Goal: Task Accomplishment & Management: Use online tool/utility

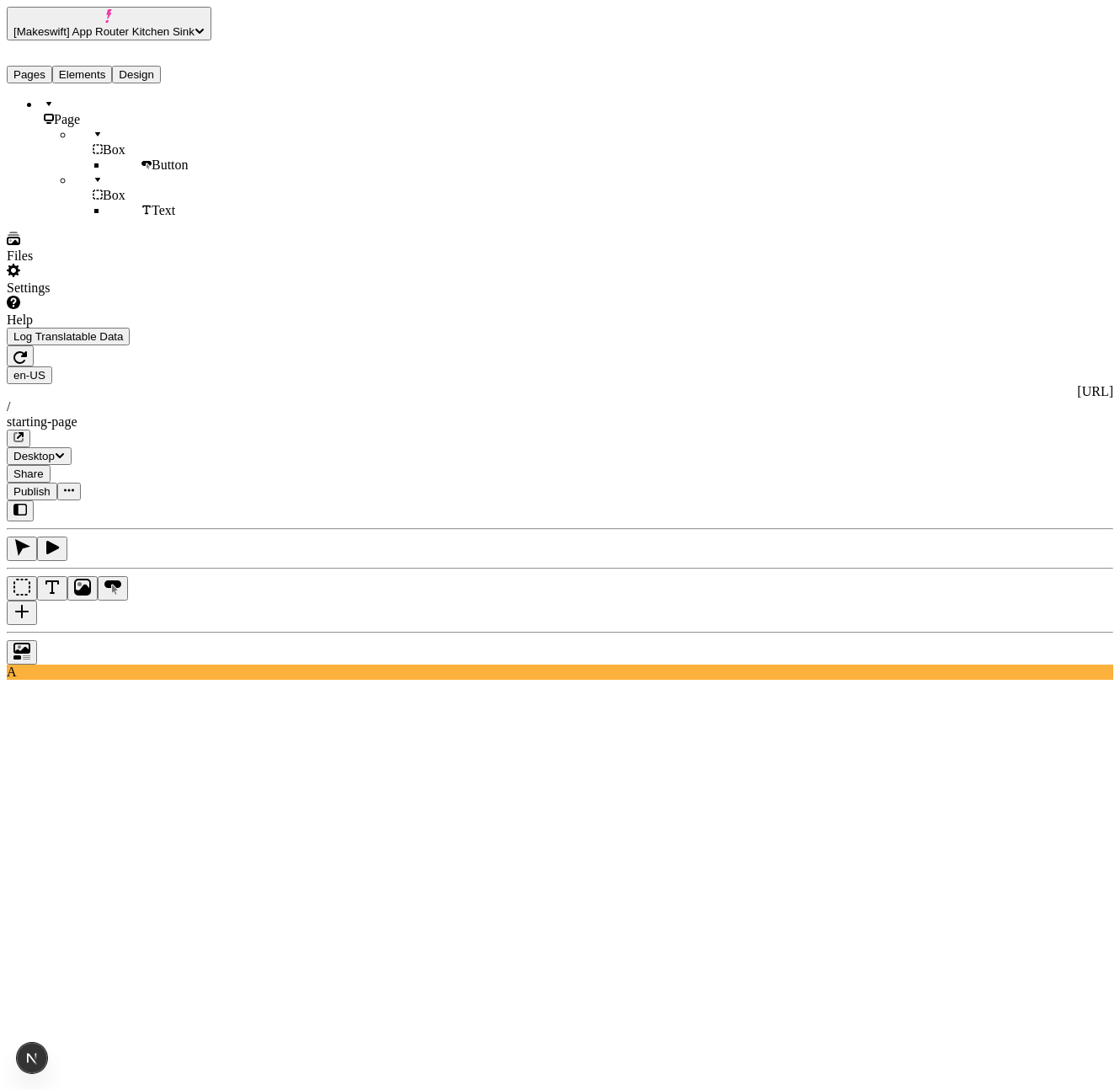
scroll to position [0, 233]
click at [27, 351] on icon "button" at bounding box center [19, 357] width 13 height 12
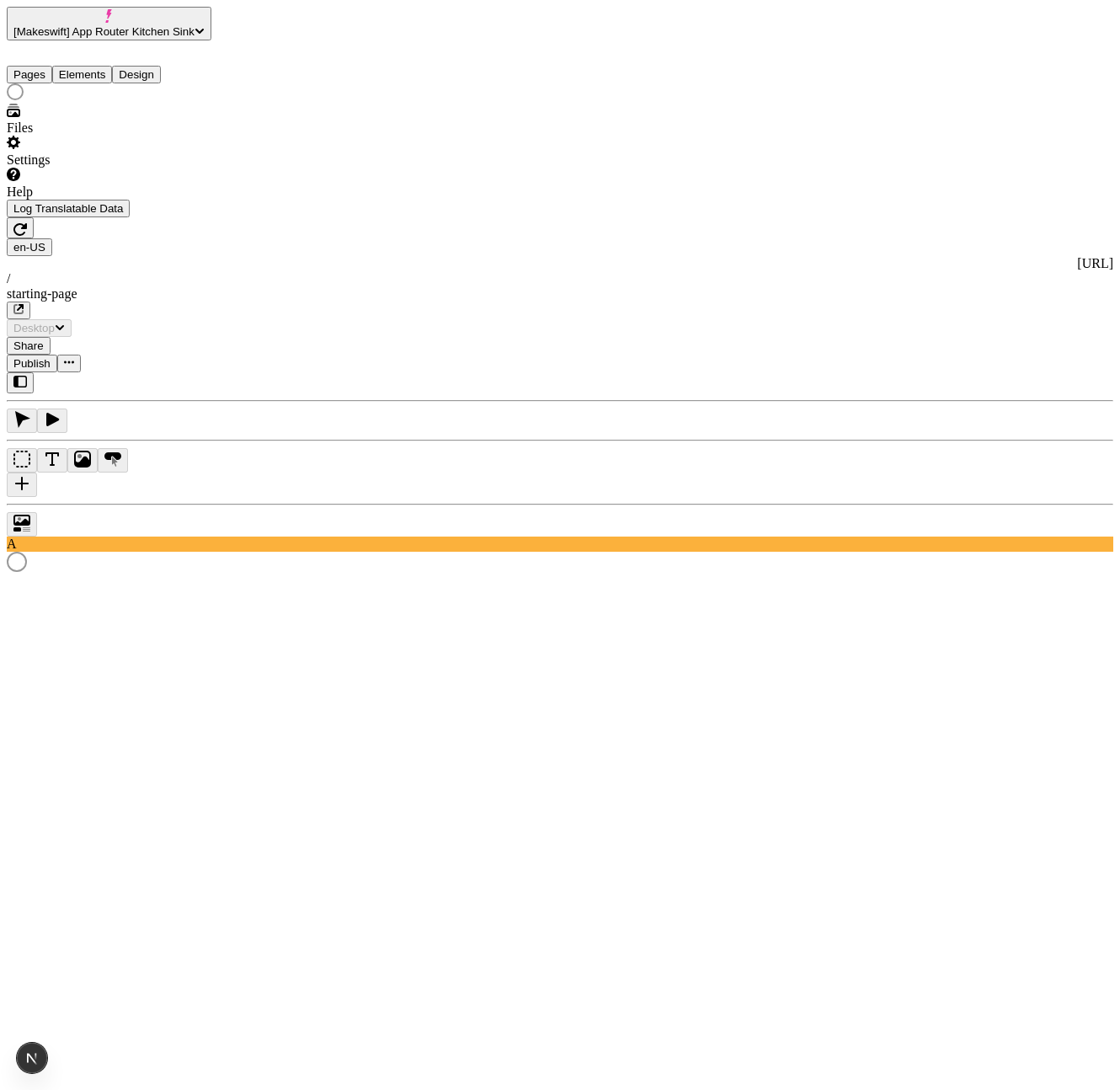
scroll to position [0, 0]
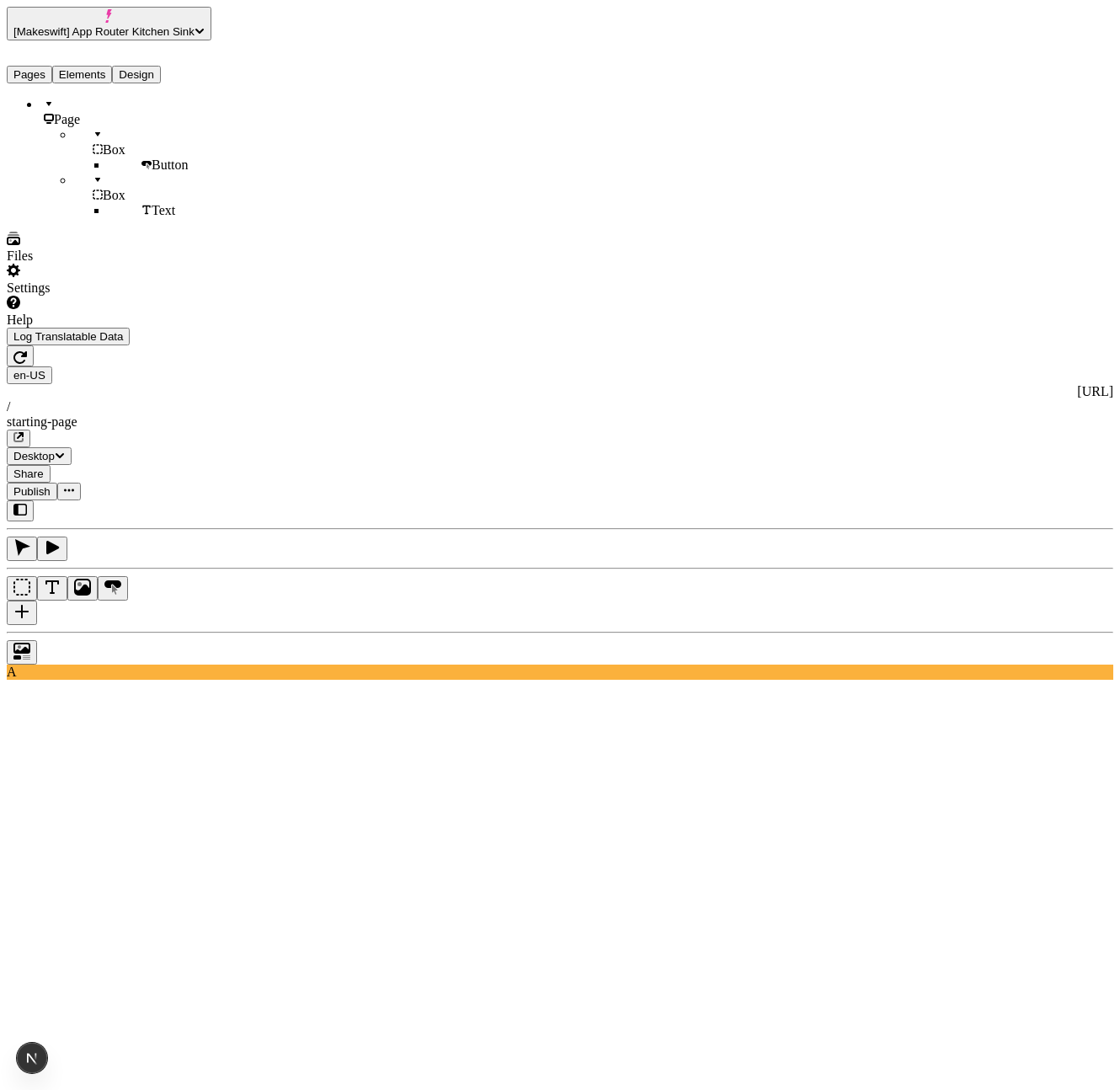
click at [60, 539] on icon "button" at bounding box center [52, 547] width 17 height 17
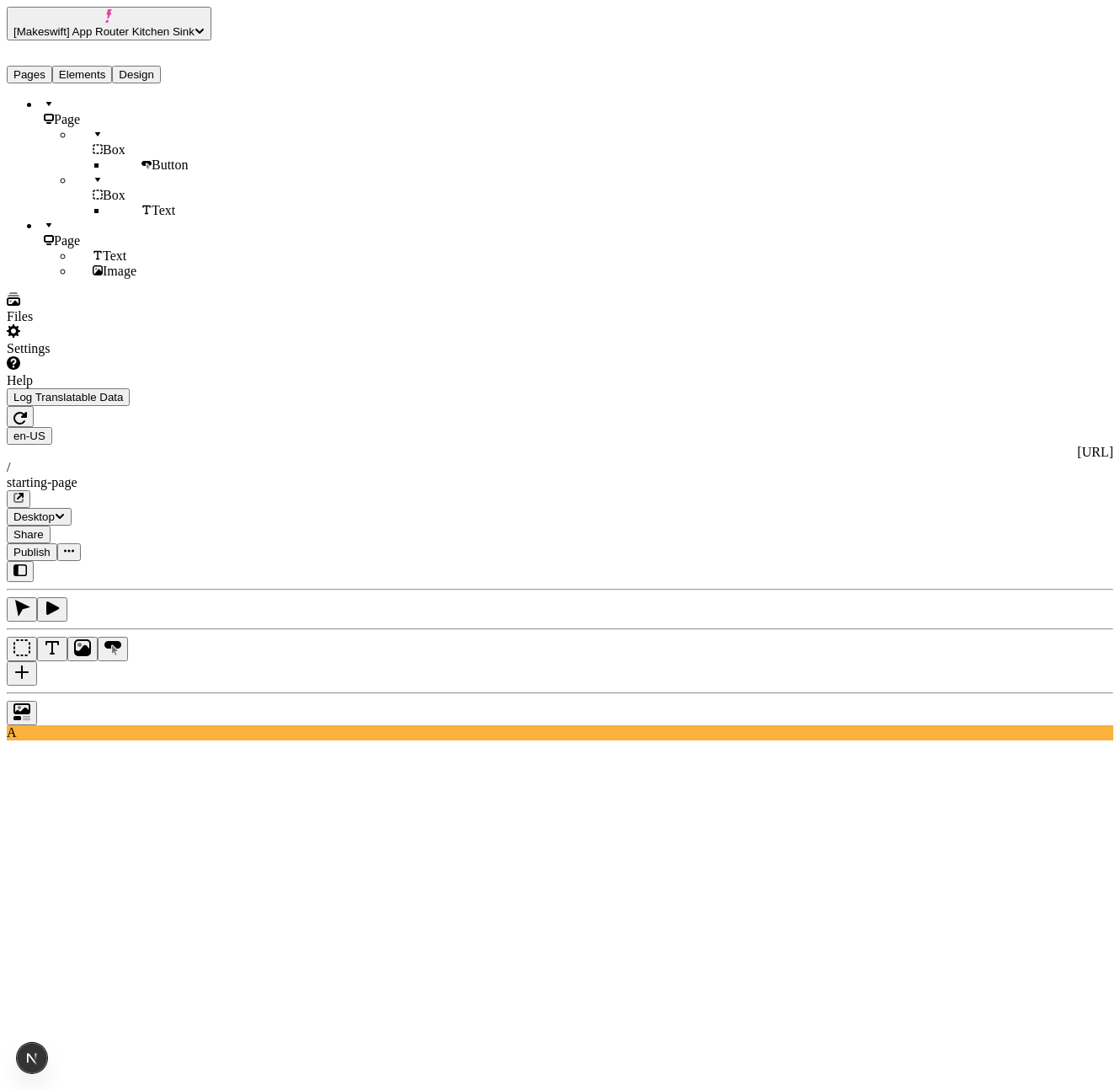
click at [178, 279] on div "Page Box Button Box Text Page Text Image" at bounding box center [162, 188] width 309 height 182
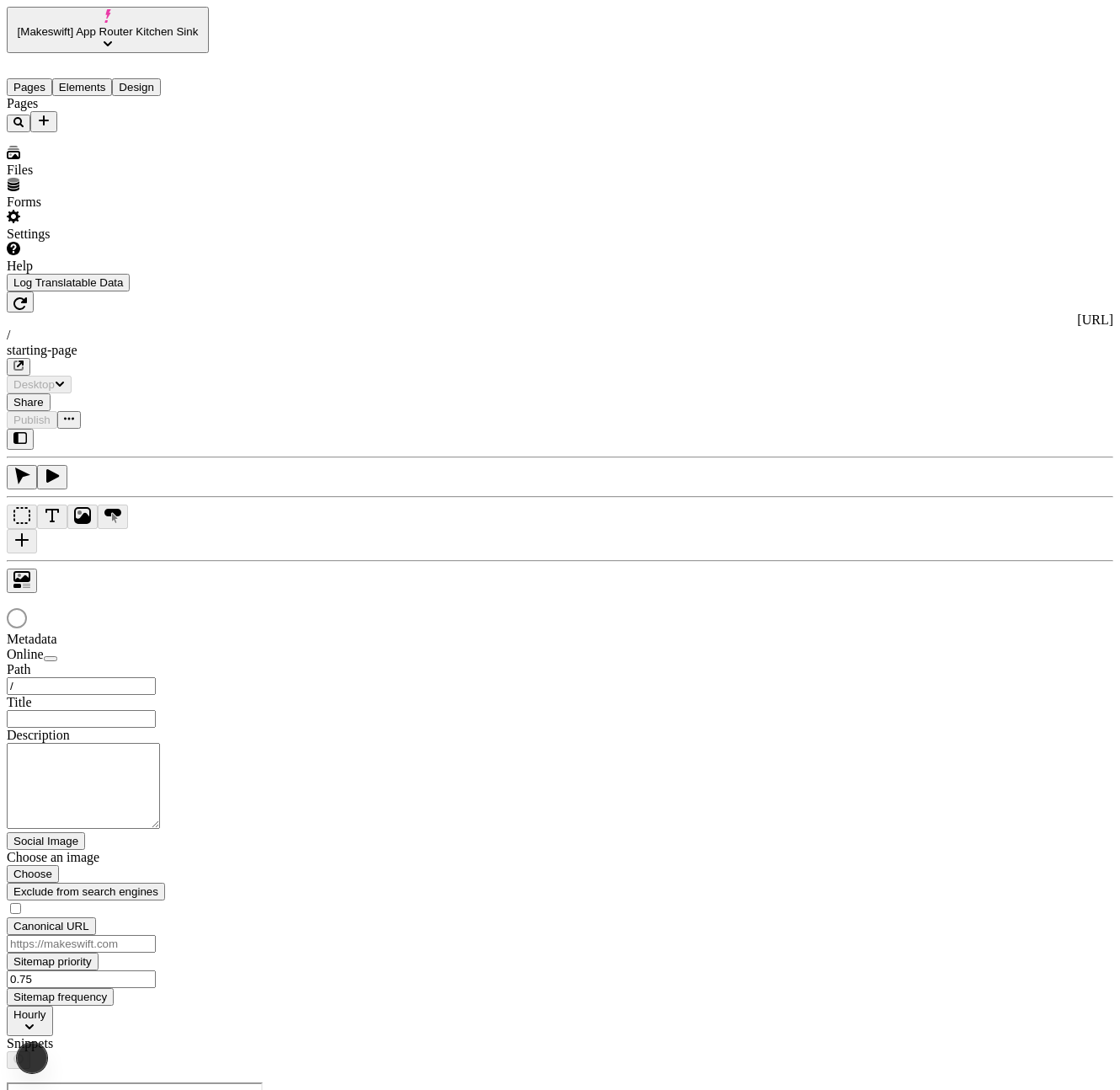
type input "/starting-page"
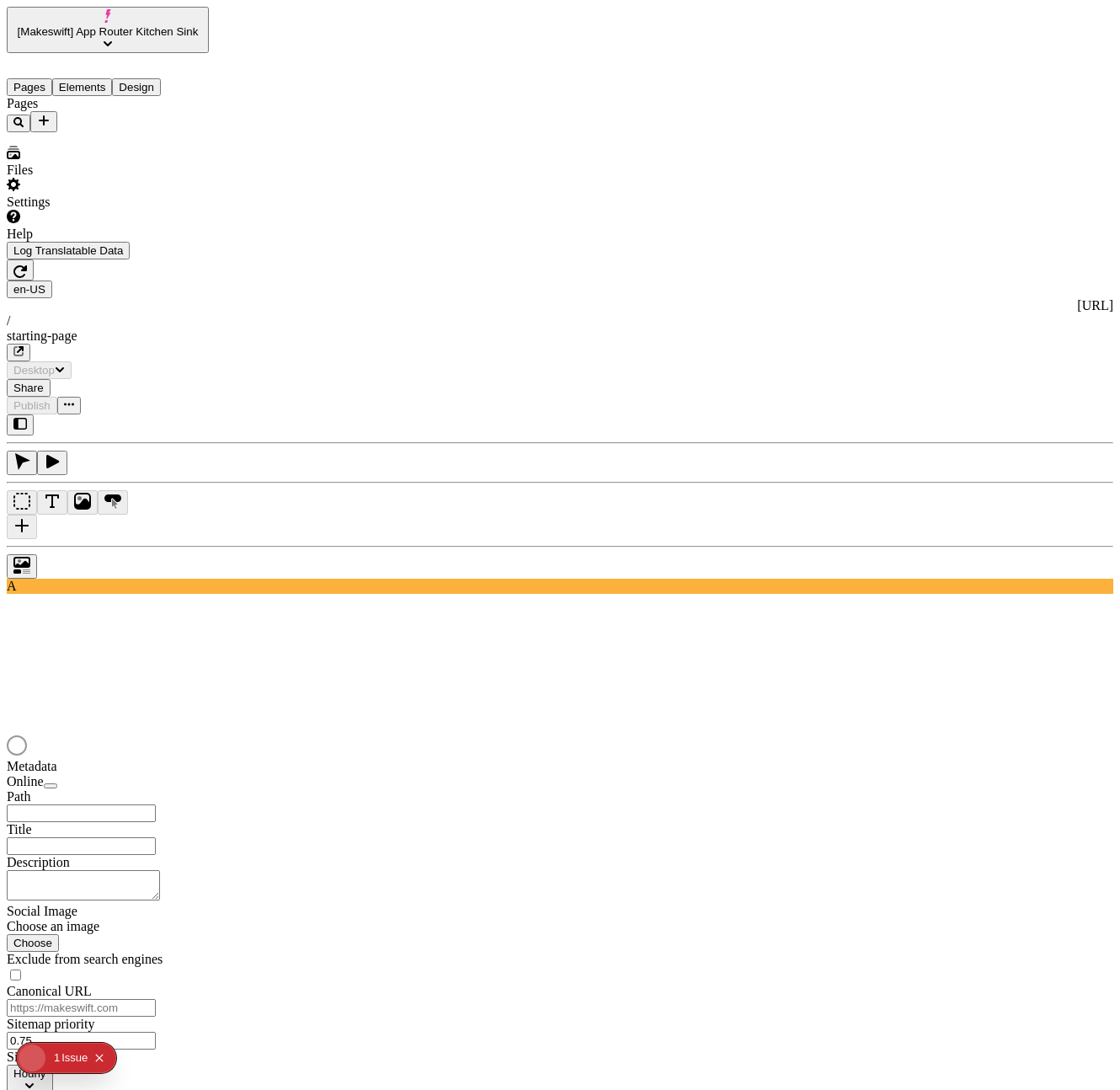
type input "/starting-page"
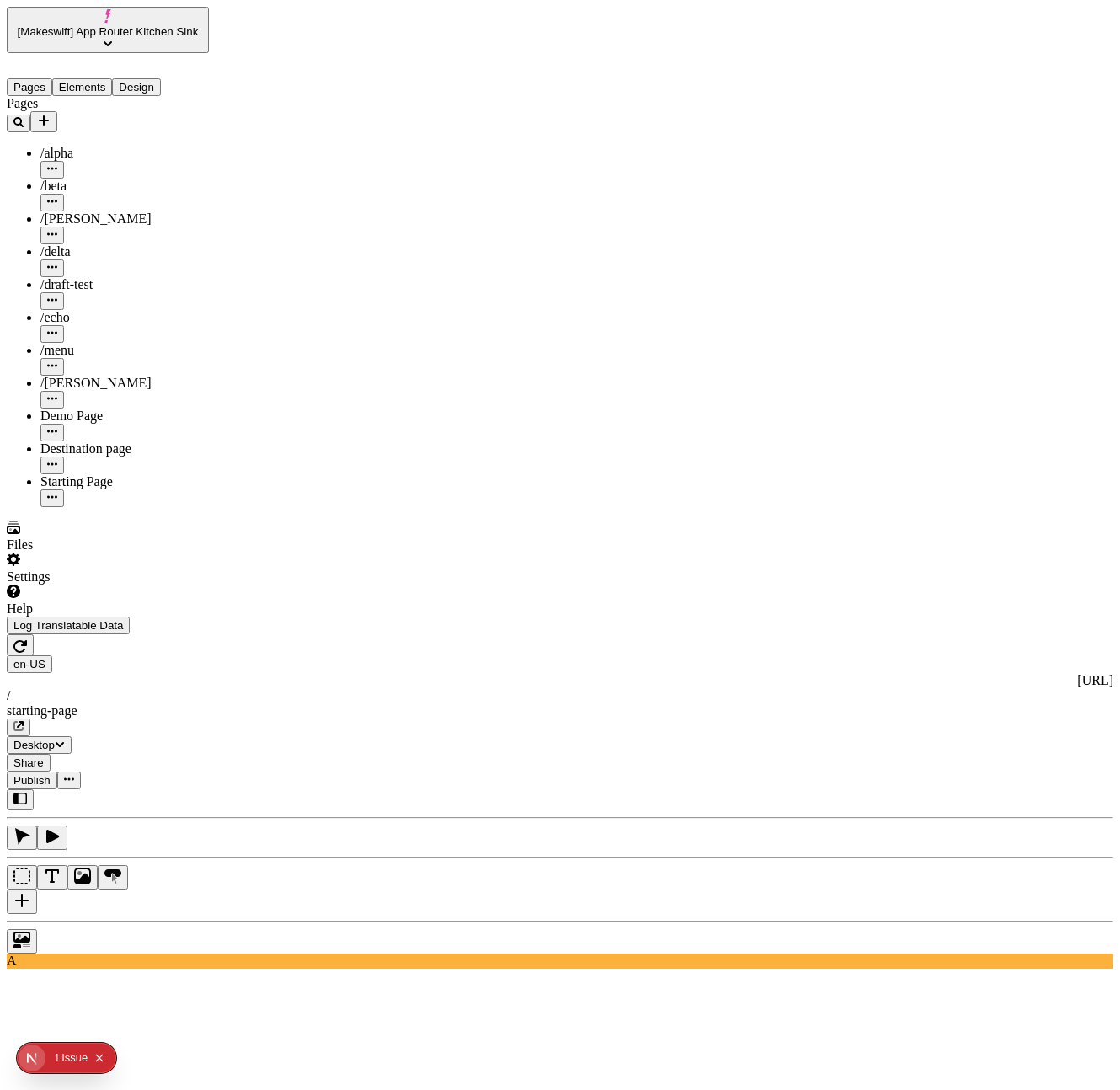
click at [27, 640] on icon "button" at bounding box center [19, 646] width 13 height 12
click at [34, 634] on button "button" at bounding box center [20, 645] width 27 height 21
drag, startPoint x: 211, startPoint y: 97, endPoint x: 250, endPoint y: 97, distance: 39.0
click at [67, 825] on button "button" at bounding box center [52, 838] width 31 height 24
click at [27, 639] on icon "button" at bounding box center [19, 645] width 13 height 13
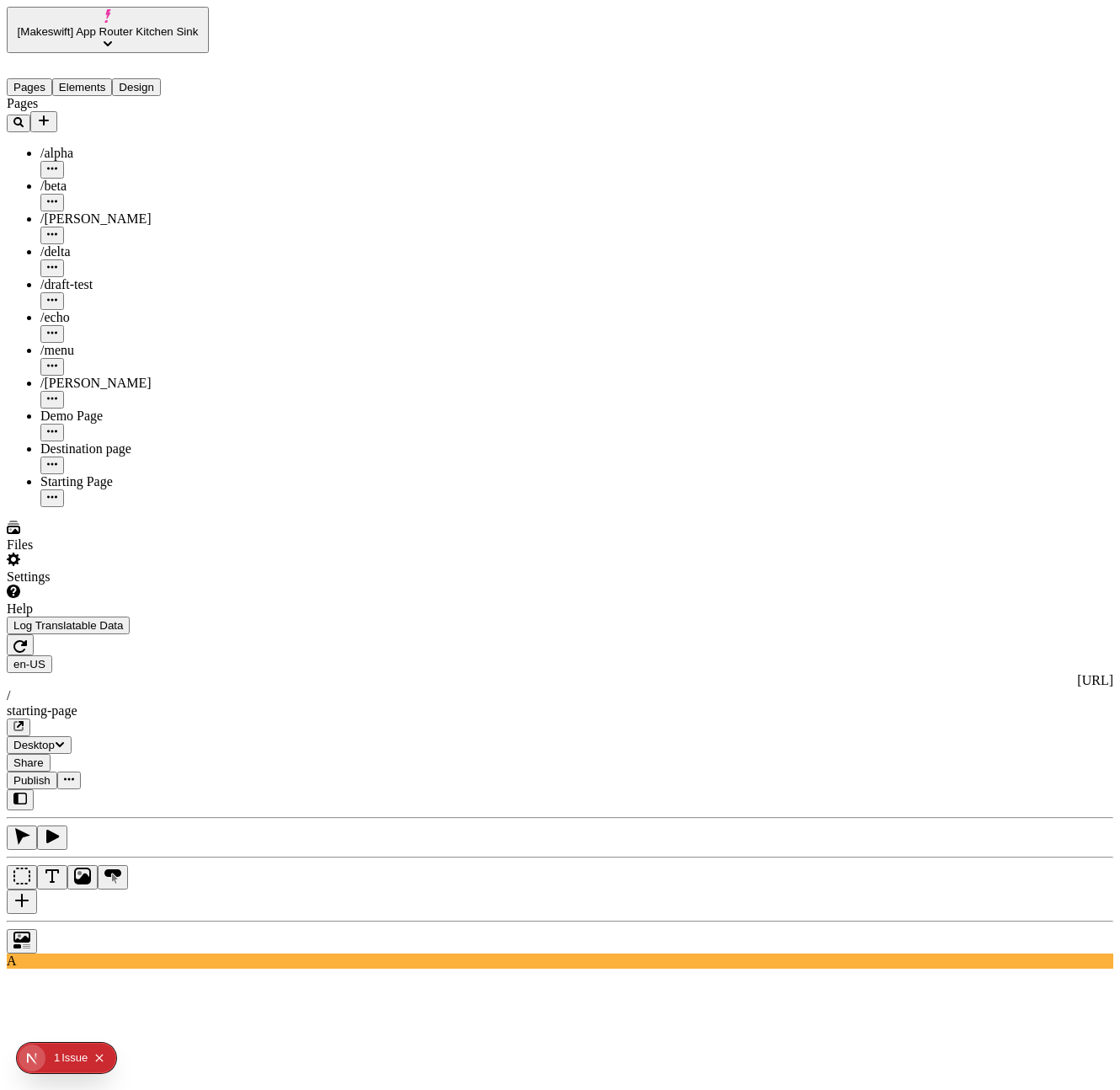
click at [60, 828] on icon "button" at bounding box center [52, 836] width 17 height 17
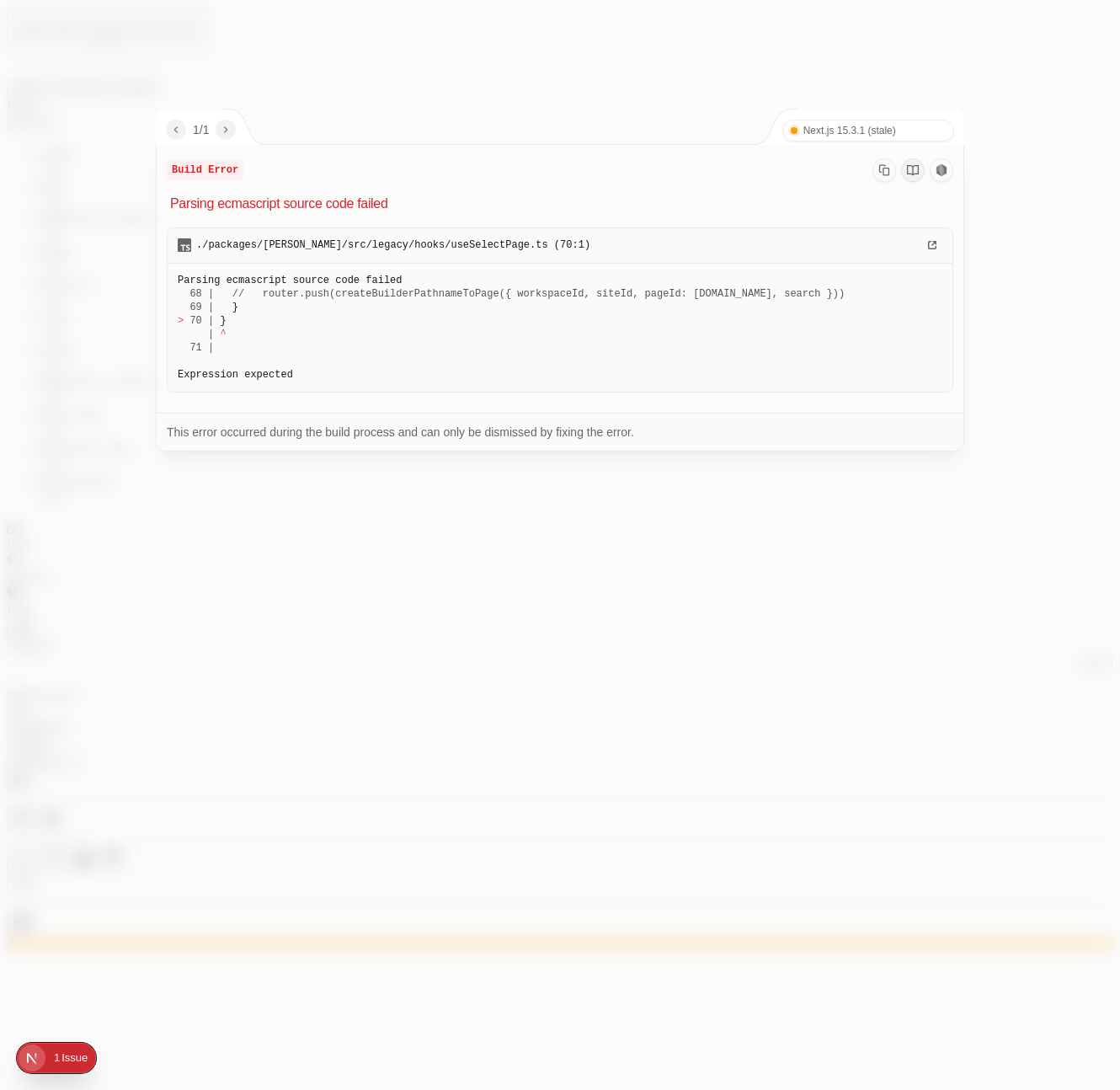
click at [732, 983] on div at bounding box center [560, 545] width 1120 height 1090
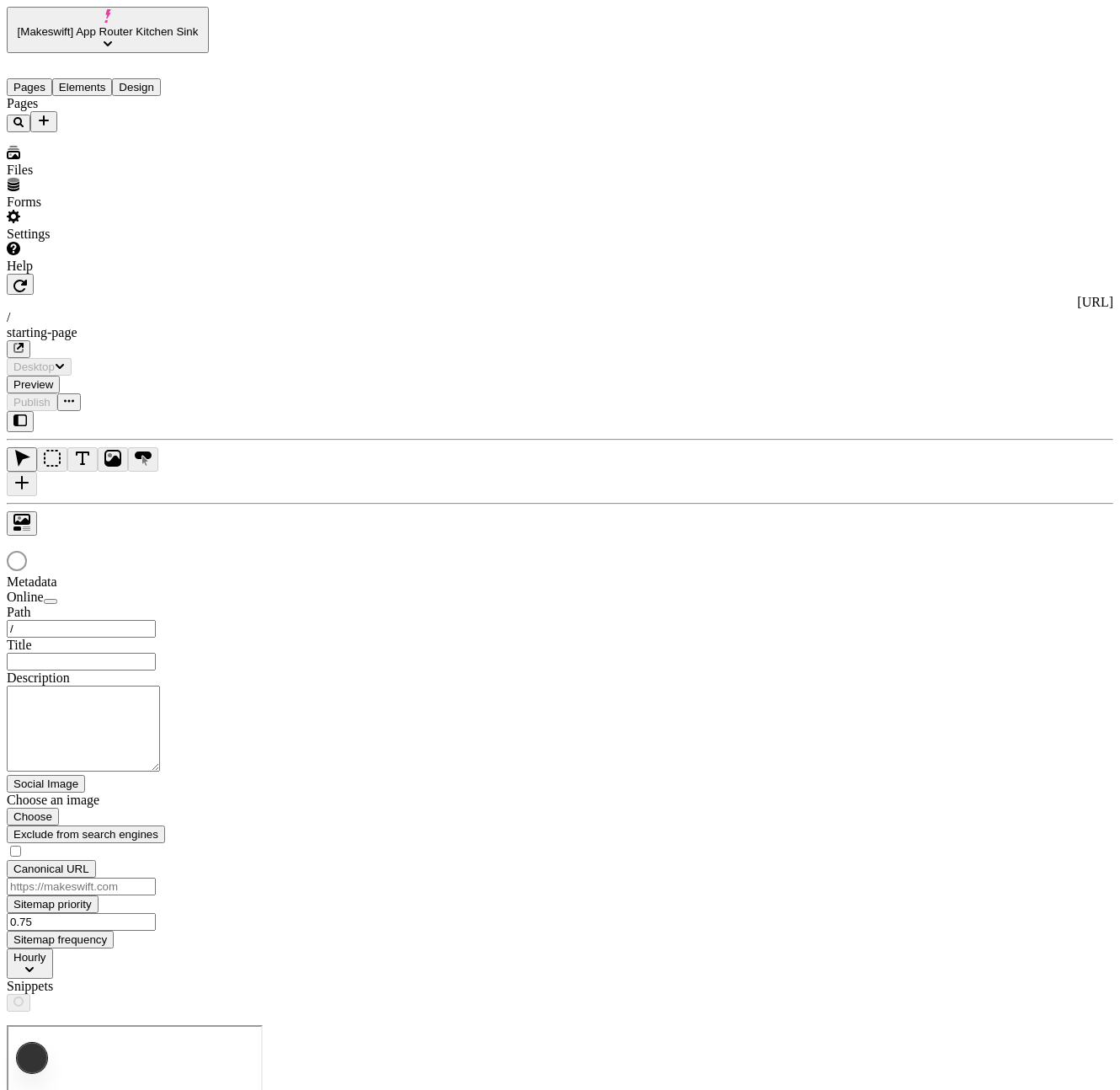
type input "/starting-page"
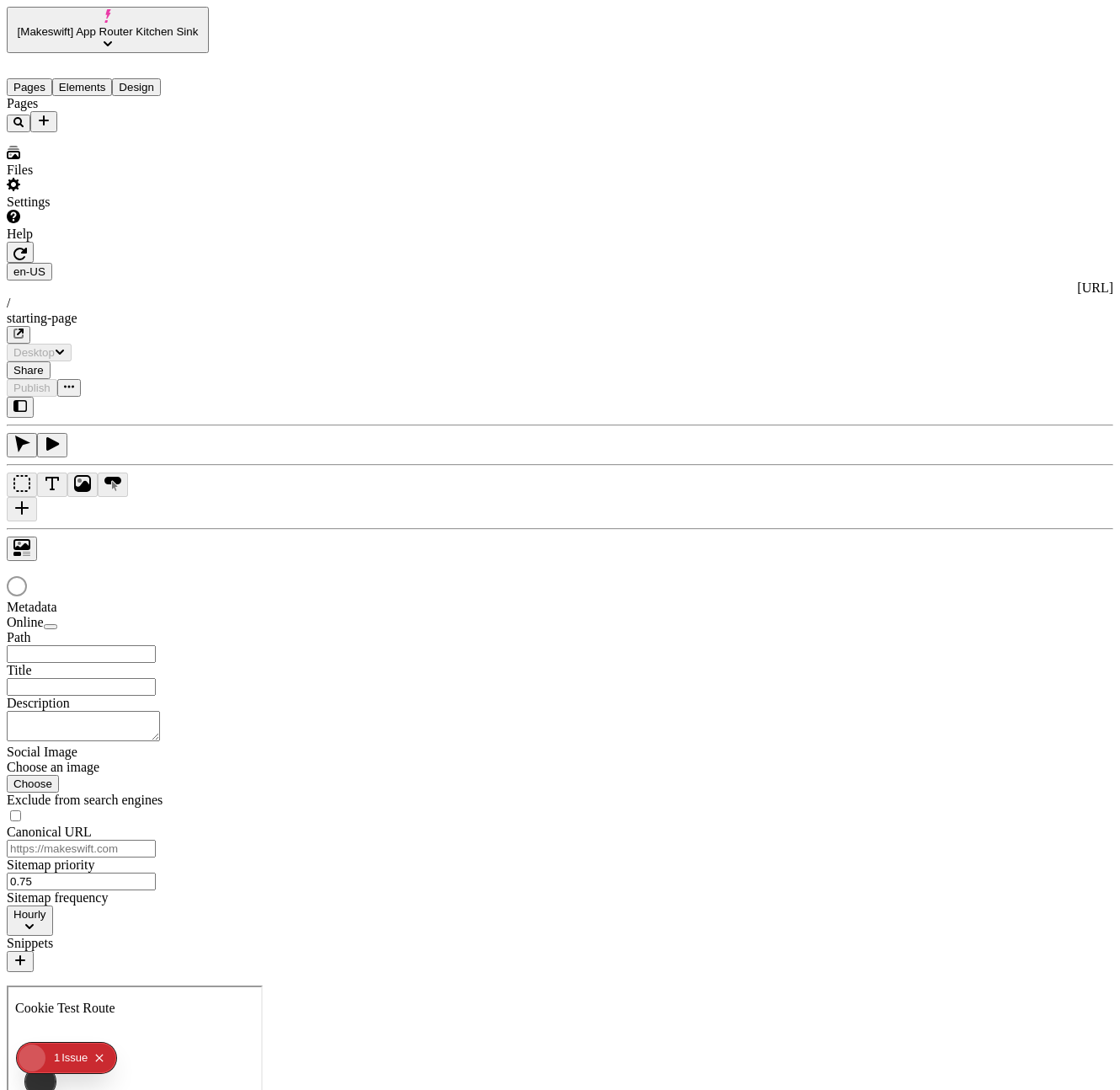
type input "/starting-page"
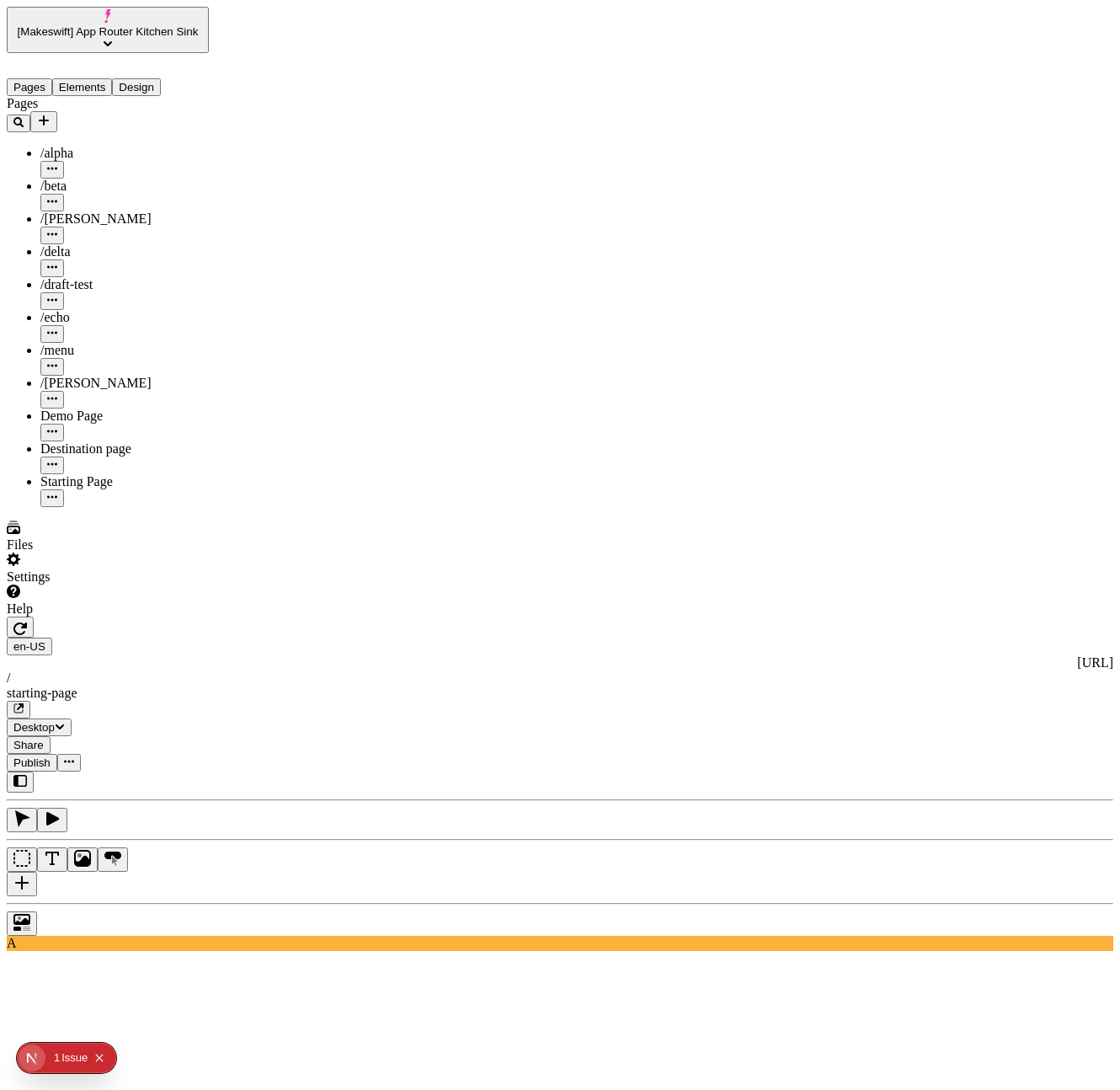
click at [27, 622] on icon "button" at bounding box center [19, 628] width 13 height 12
click at [113, 79] on button "Elements" at bounding box center [82, 87] width 60 height 17
click at [33, 79] on button "Pages" at bounding box center [30, 87] width 45 height 17
click at [60, 810] on icon "button" at bounding box center [52, 818] width 17 height 17
click at [110, 79] on button "Elements" at bounding box center [82, 87] width 60 height 17
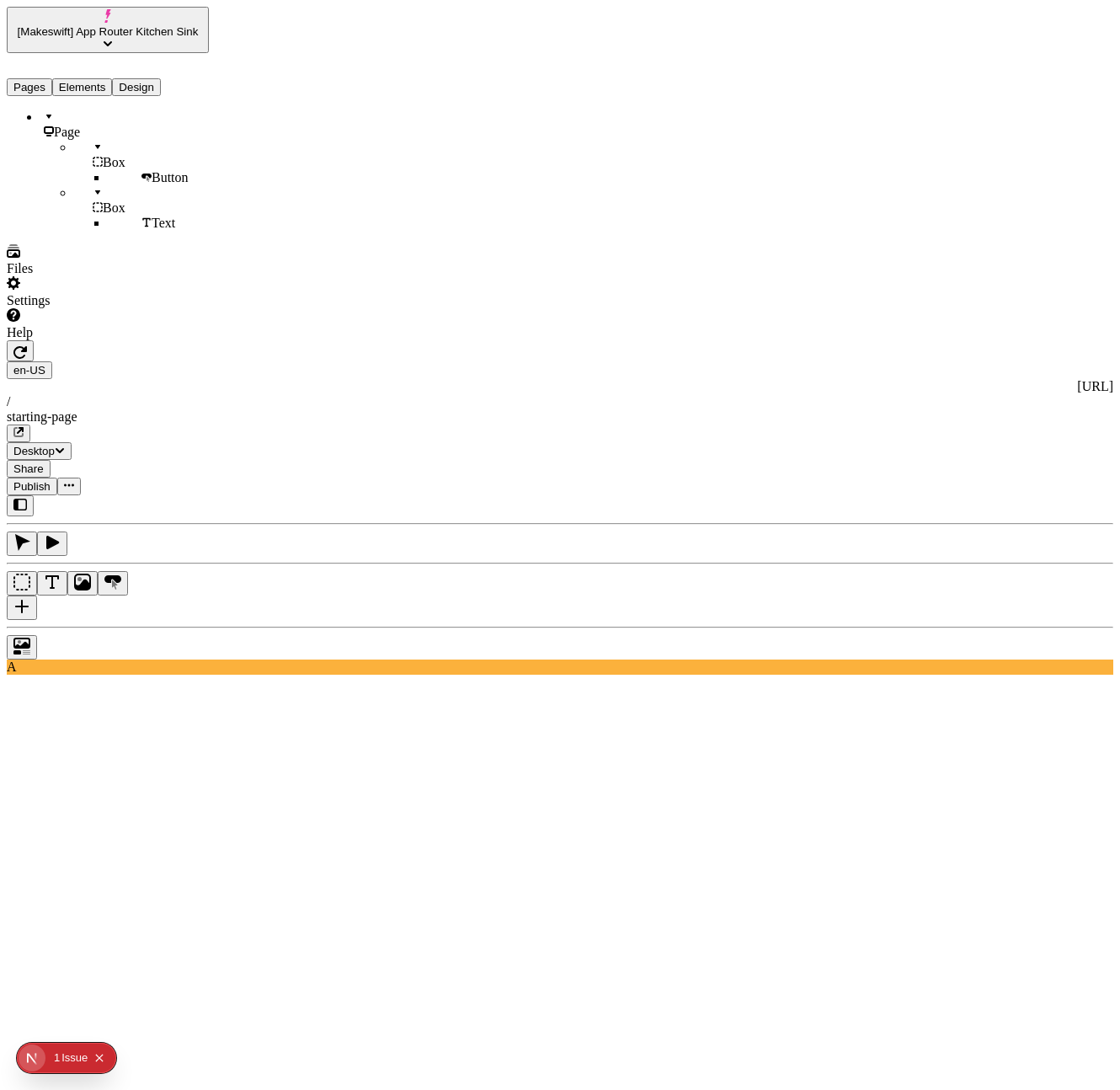
click at [37, 531] on button "button" at bounding box center [22, 543] width 31 height 24
click at [67, 531] on button "button" at bounding box center [52, 543] width 31 height 24
click at [27, 345] on icon "button" at bounding box center [19, 351] width 13 height 13
click at [52, 79] on button "Pages" at bounding box center [30, 87] width 45 height 17
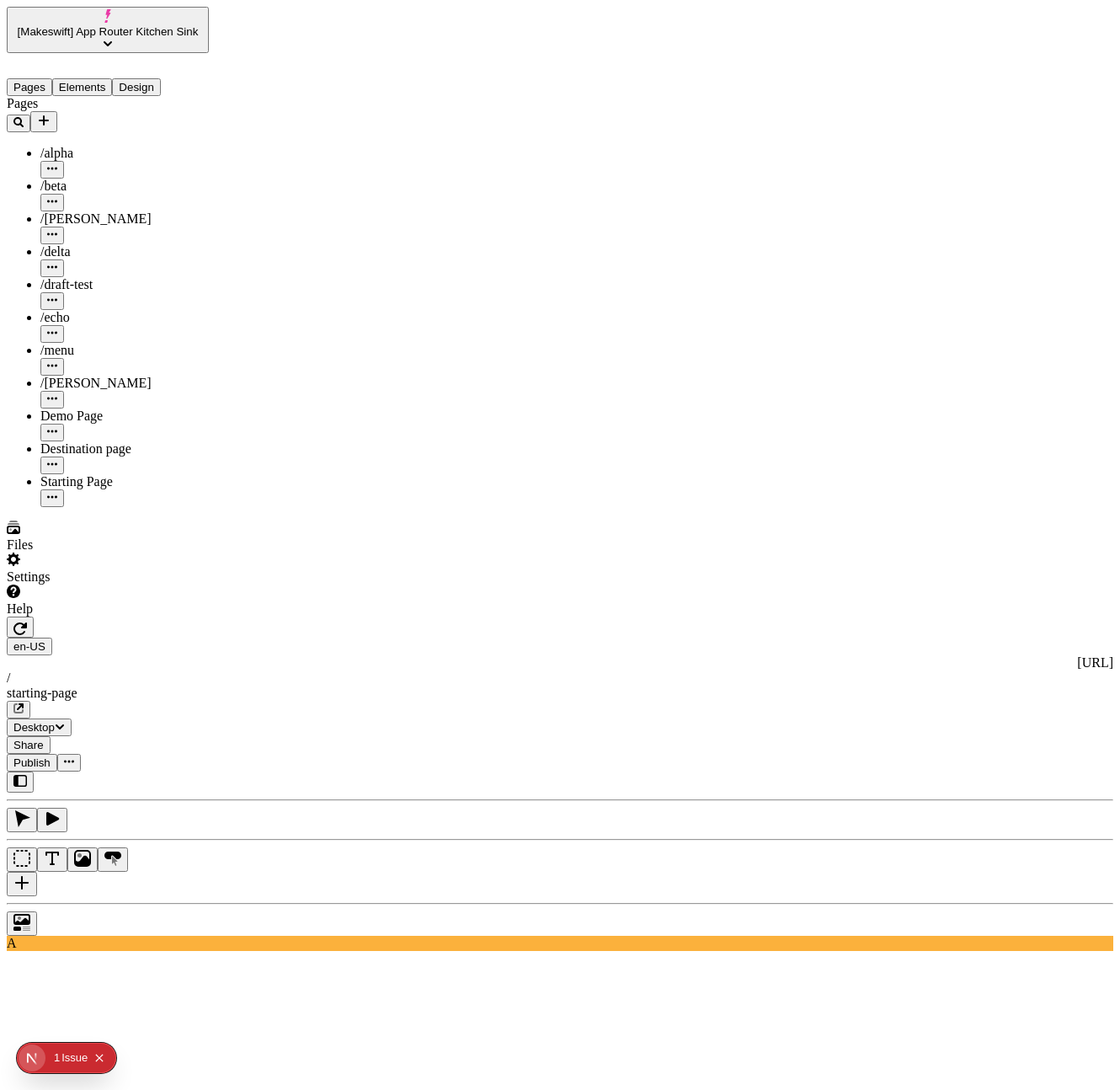
click at [97, 441] on div "Destination page" at bounding box center [124, 448] width 169 height 15
click at [58, 441] on div "Destination page" at bounding box center [124, 448] width 169 height 15
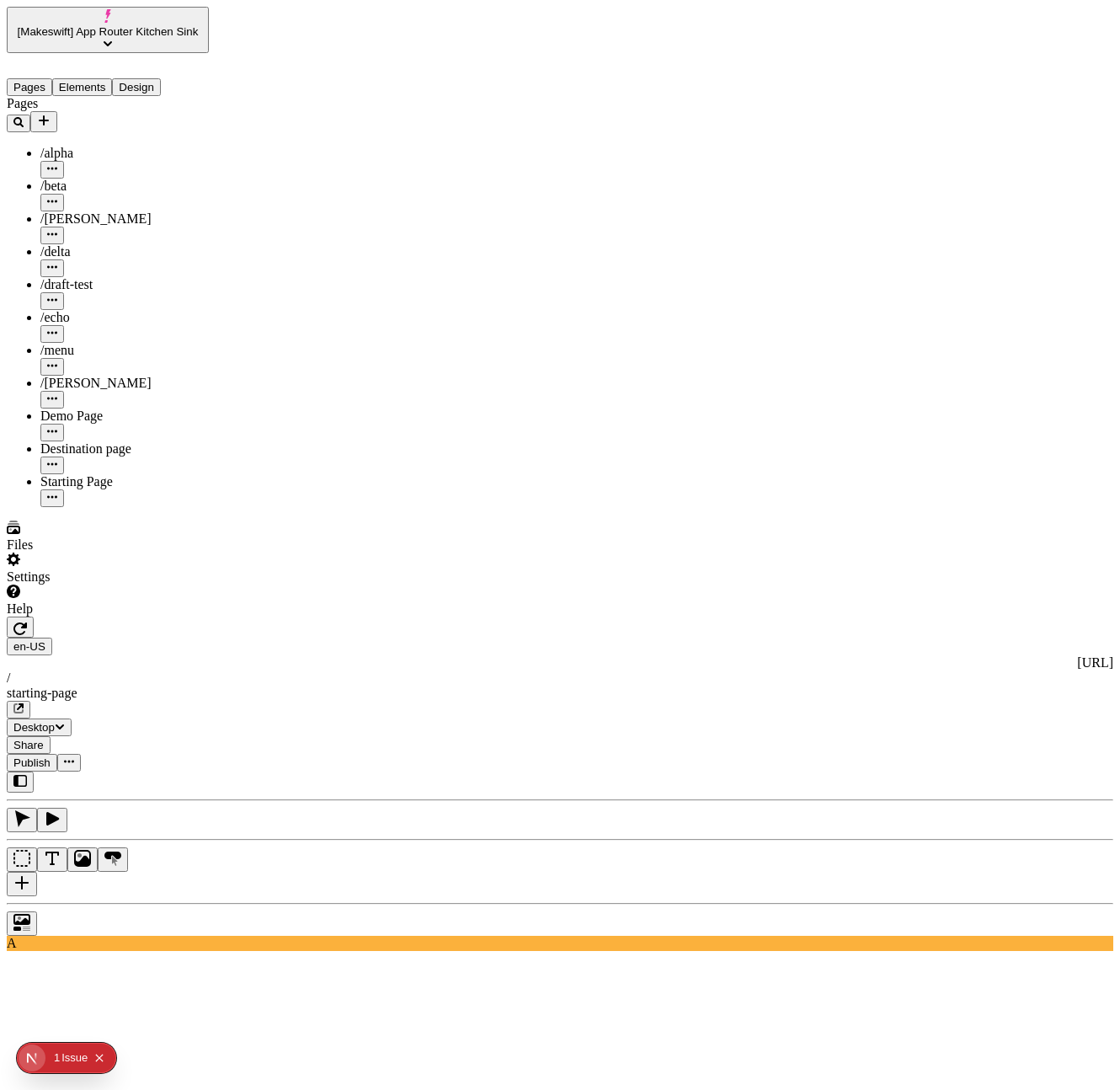
click at [58, 441] on div "Destination page" at bounding box center [124, 448] width 169 height 15
click at [68, 441] on div "Destination page" at bounding box center [124, 448] width 169 height 15
click at [119, 441] on div "Destination page" at bounding box center [124, 458] width 169 height 33
click at [114, 441] on div "Destination page" at bounding box center [124, 448] width 169 height 15
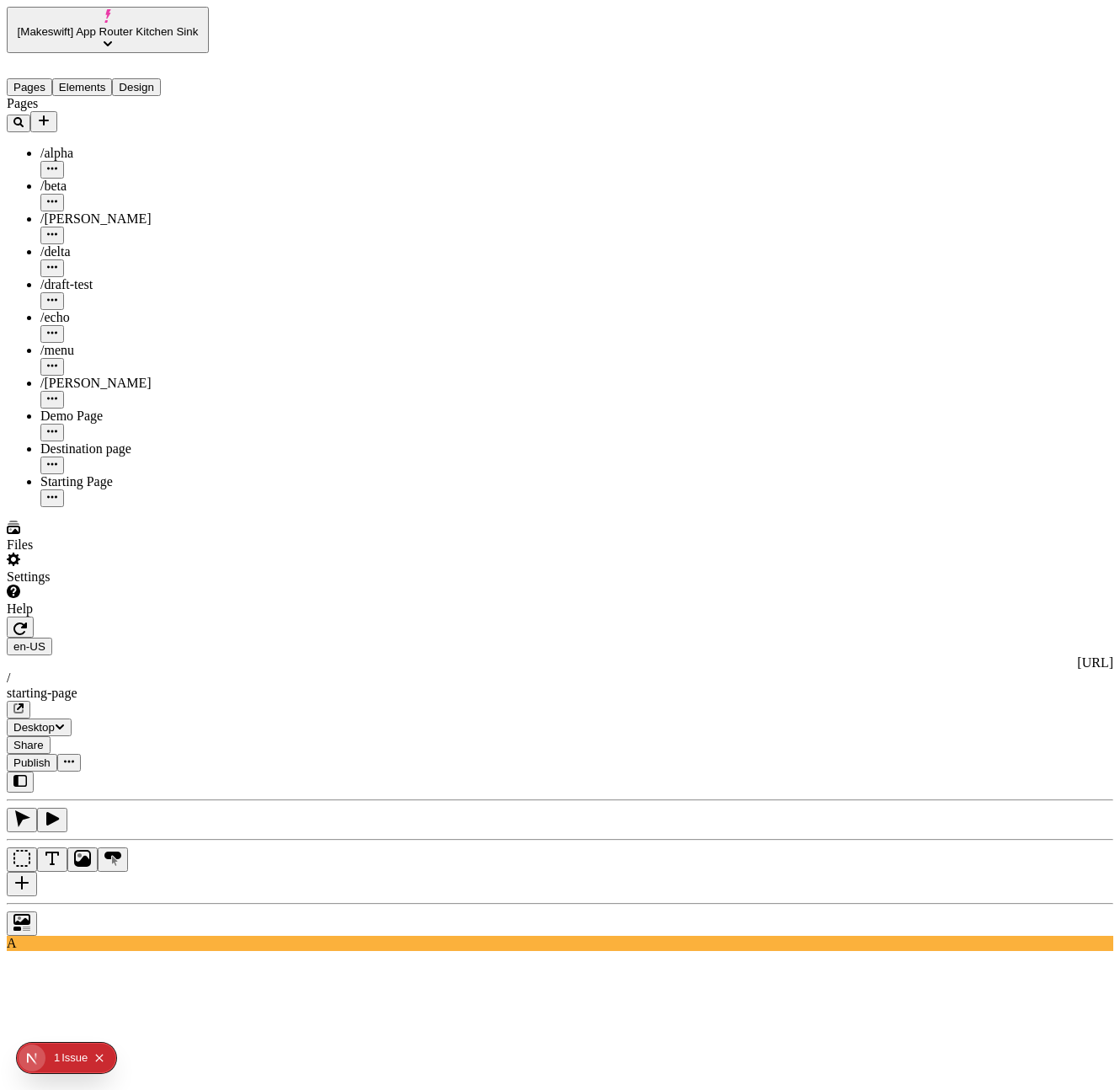
click at [114, 441] on div "Destination page" at bounding box center [124, 448] width 169 height 15
click at [89, 507] on div "Pages /alpha /beta /charlie /delta /draft-test /echo /menu /romeo Demo Page Des…" at bounding box center [107, 301] width 202 height 410
click at [45, 441] on div "Destination page" at bounding box center [124, 448] width 169 height 15
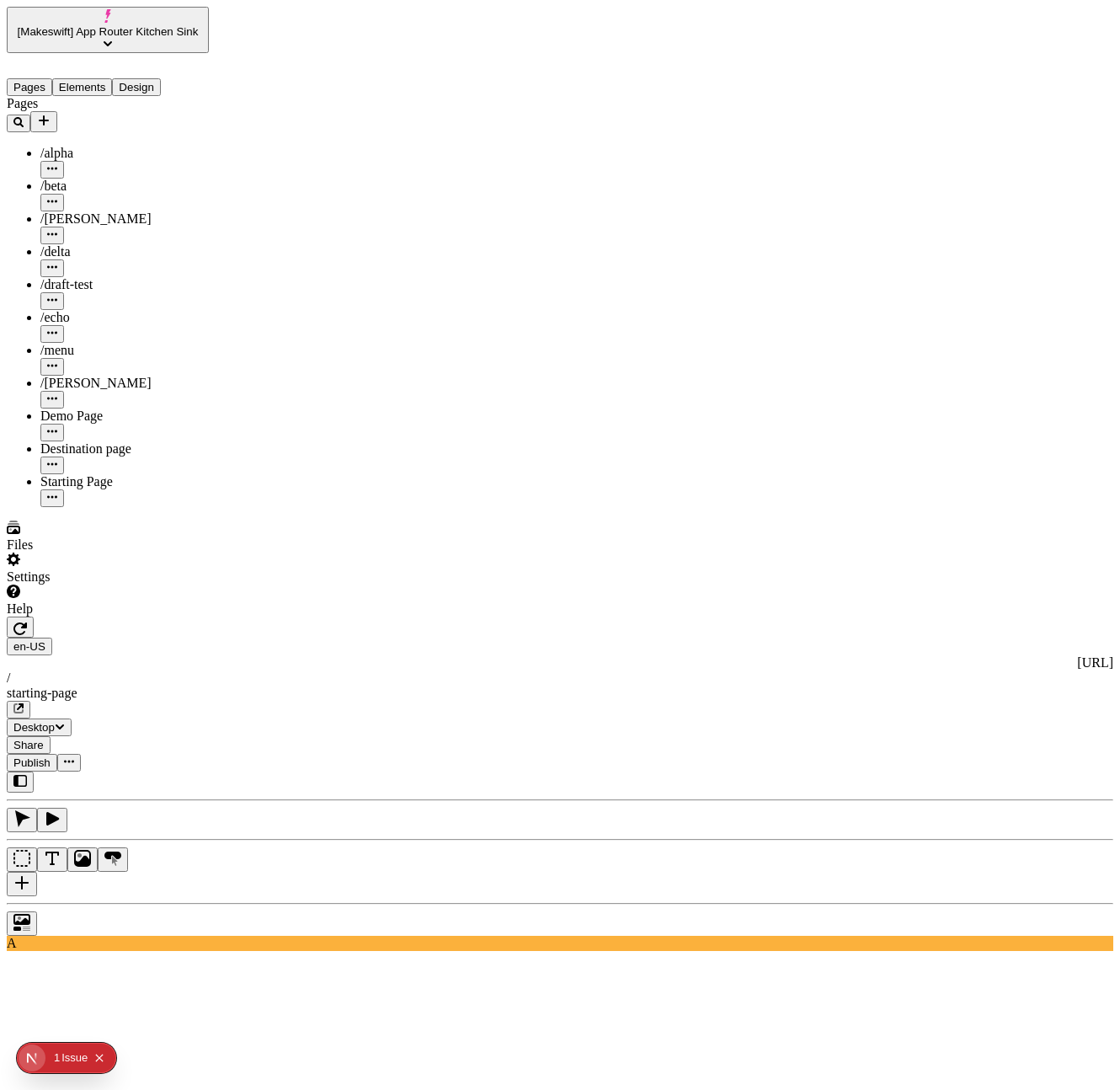
click at [45, 441] on div "Destination page" at bounding box center [124, 448] width 169 height 15
click at [49, 474] on div "Starting Page" at bounding box center [124, 491] width 169 height 33
click at [48, 441] on div "Destination page" at bounding box center [124, 448] width 169 height 15
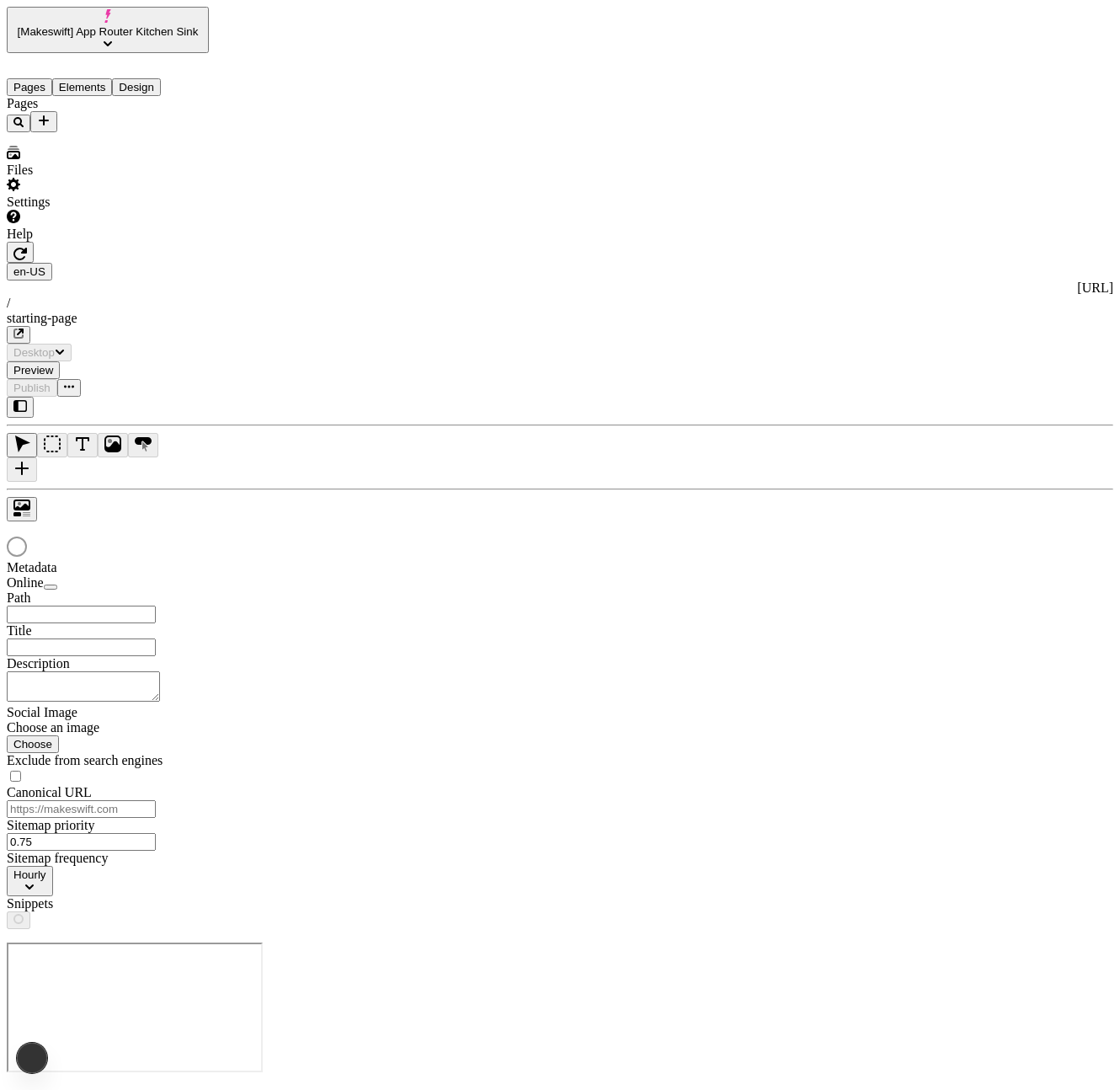
type input "/starting-page"
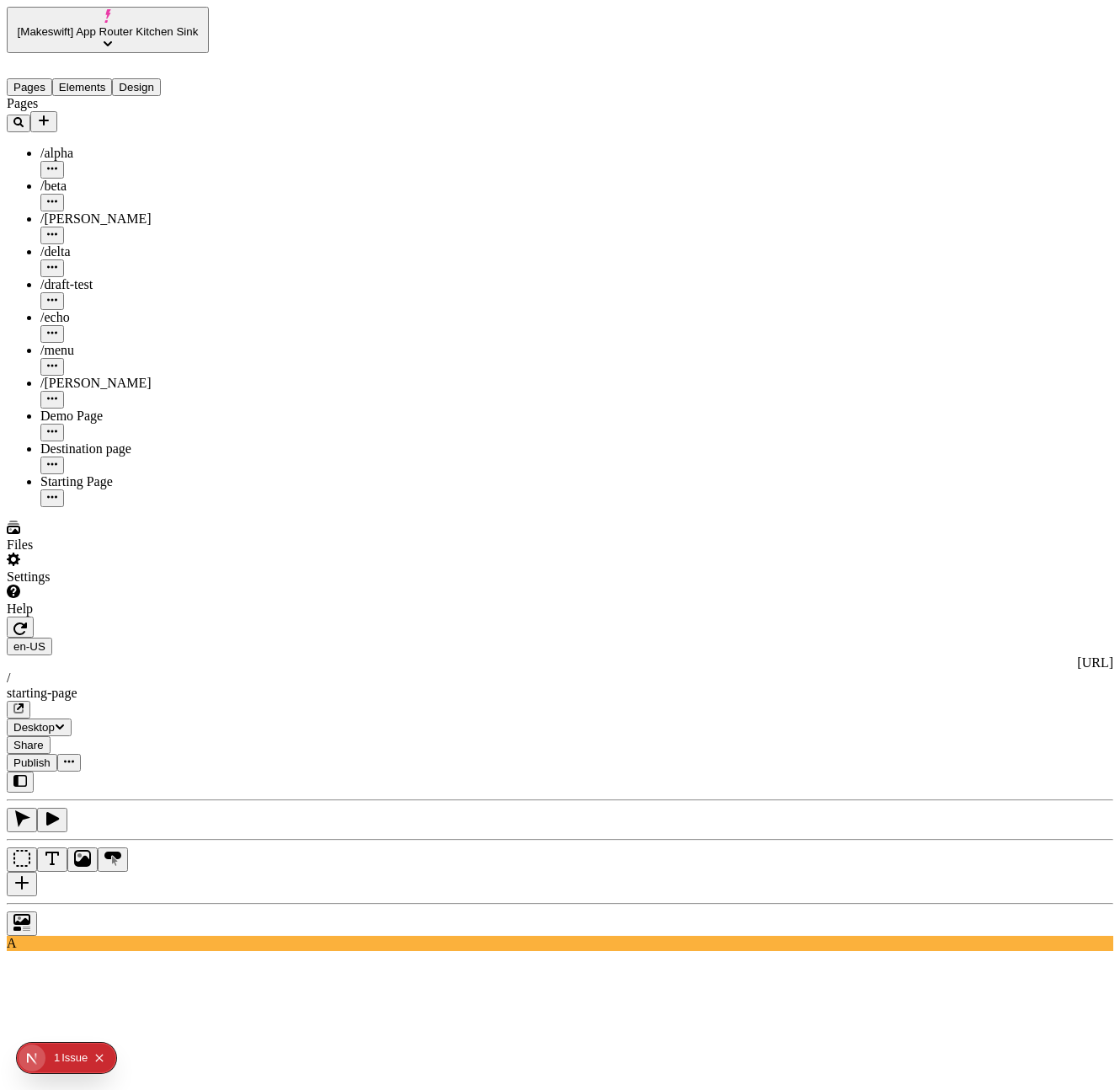
click at [93, 441] on div "Destination page" at bounding box center [124, 458] width 169 height 33
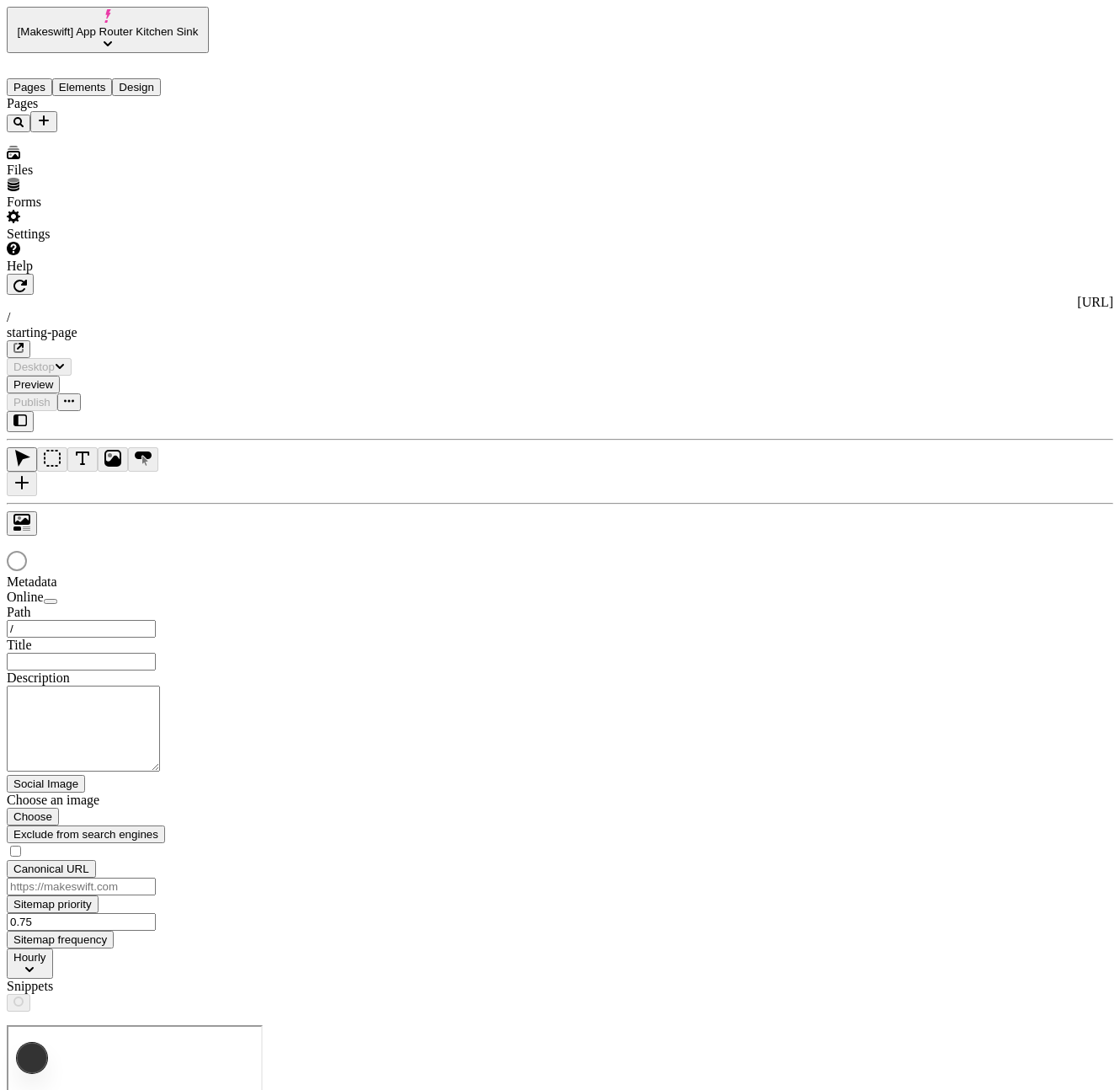
type input "/starting-page"
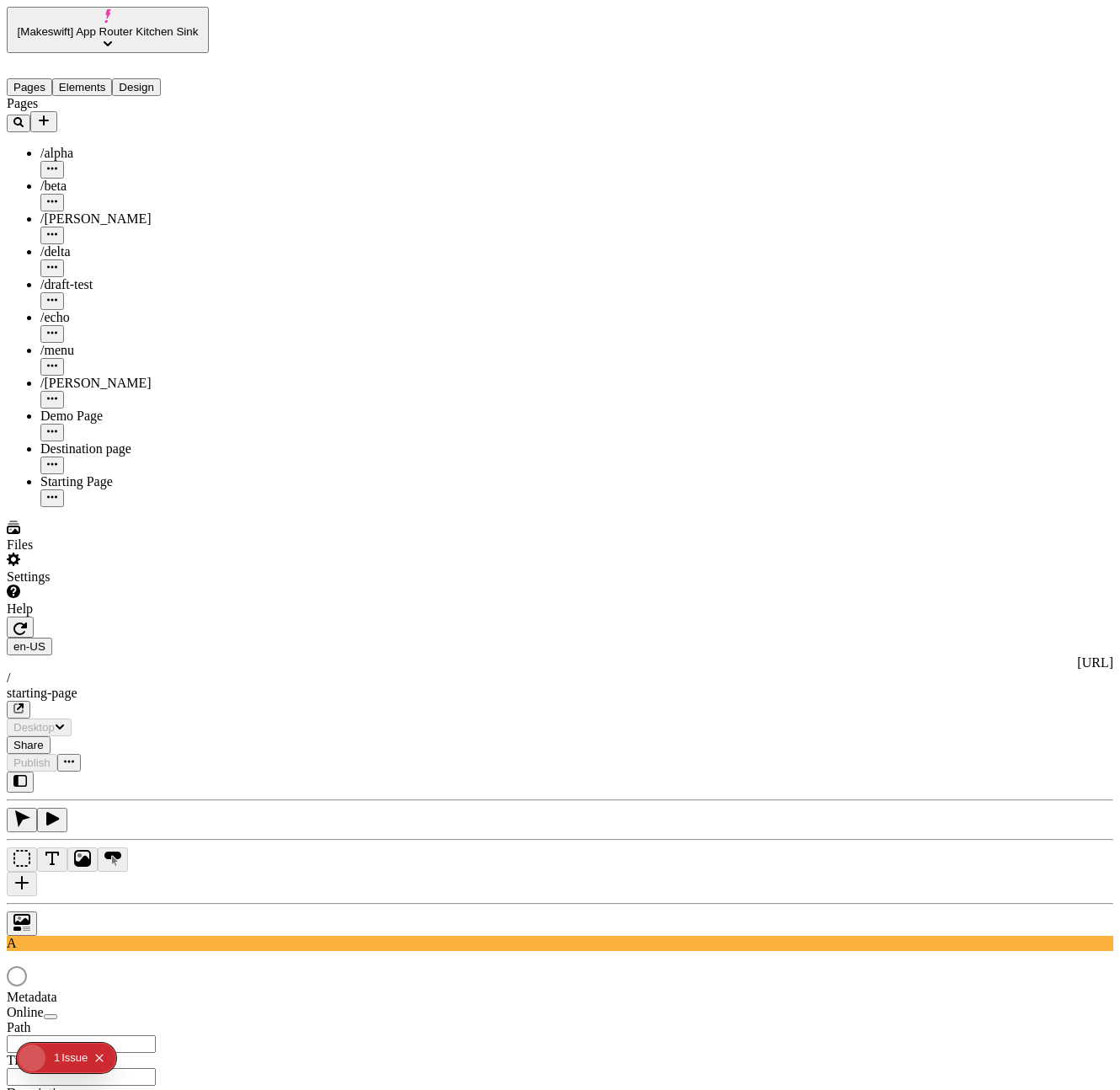
type input "/starting-page"
click at [93, 441] on div "Destination page" at bounding box center [124, 448] width 169 height 15
click at [100, 441] on div "Destination page" at bounding box center [124, 458] width 169 height 33
click at [27, 622] on icon "button" at bounding box center [19, 628] width 13 height 12
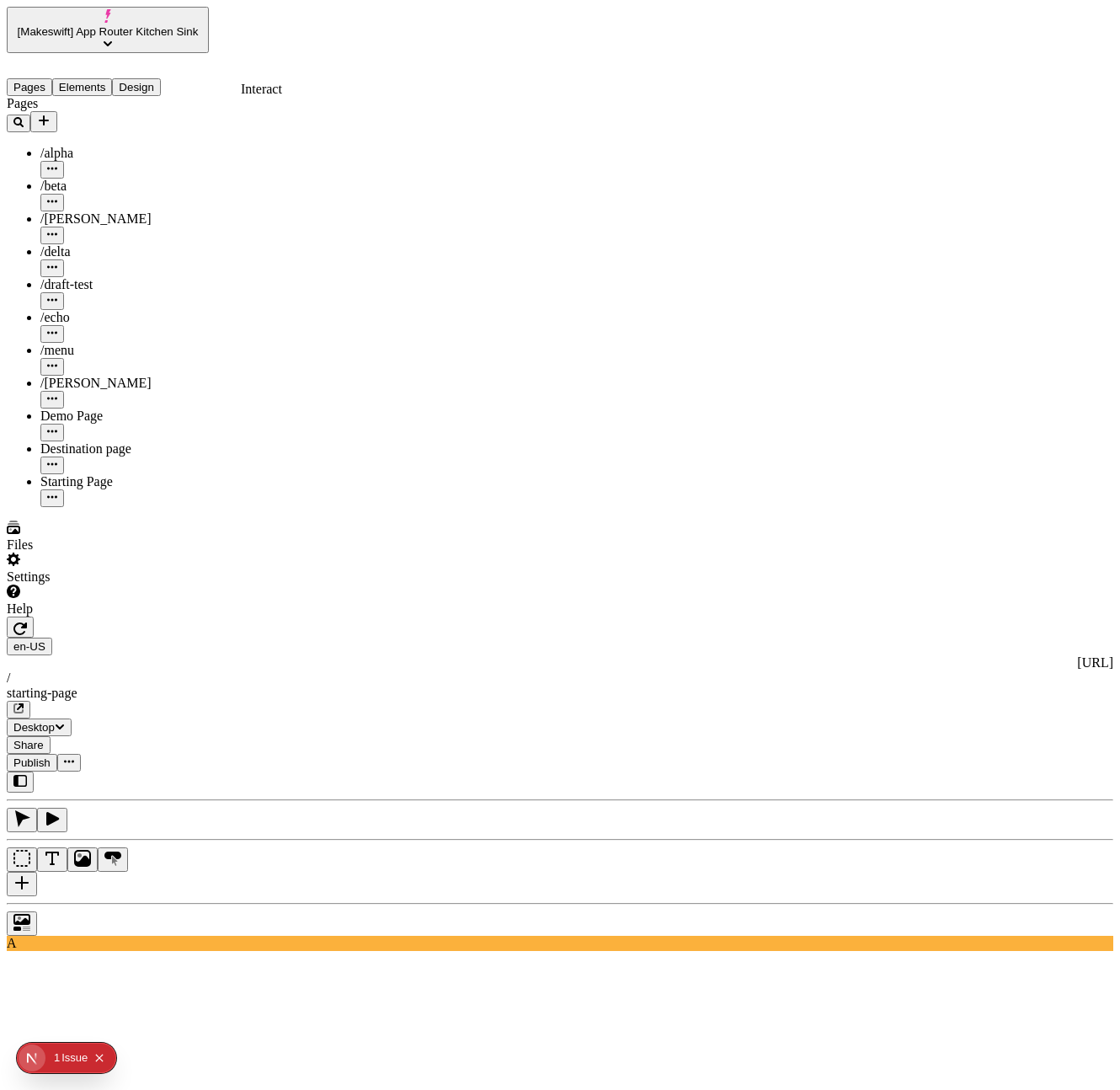
click at [60, 810] on icon "button" at bounding box center [52, 818] width 17 height 17
click at [31, 810] on icon "button" at bounding box center [21, 818] width 17 height 17
click at [80, 441] on div "Destination page" at bounding box center [124, 448] width 169 height 15
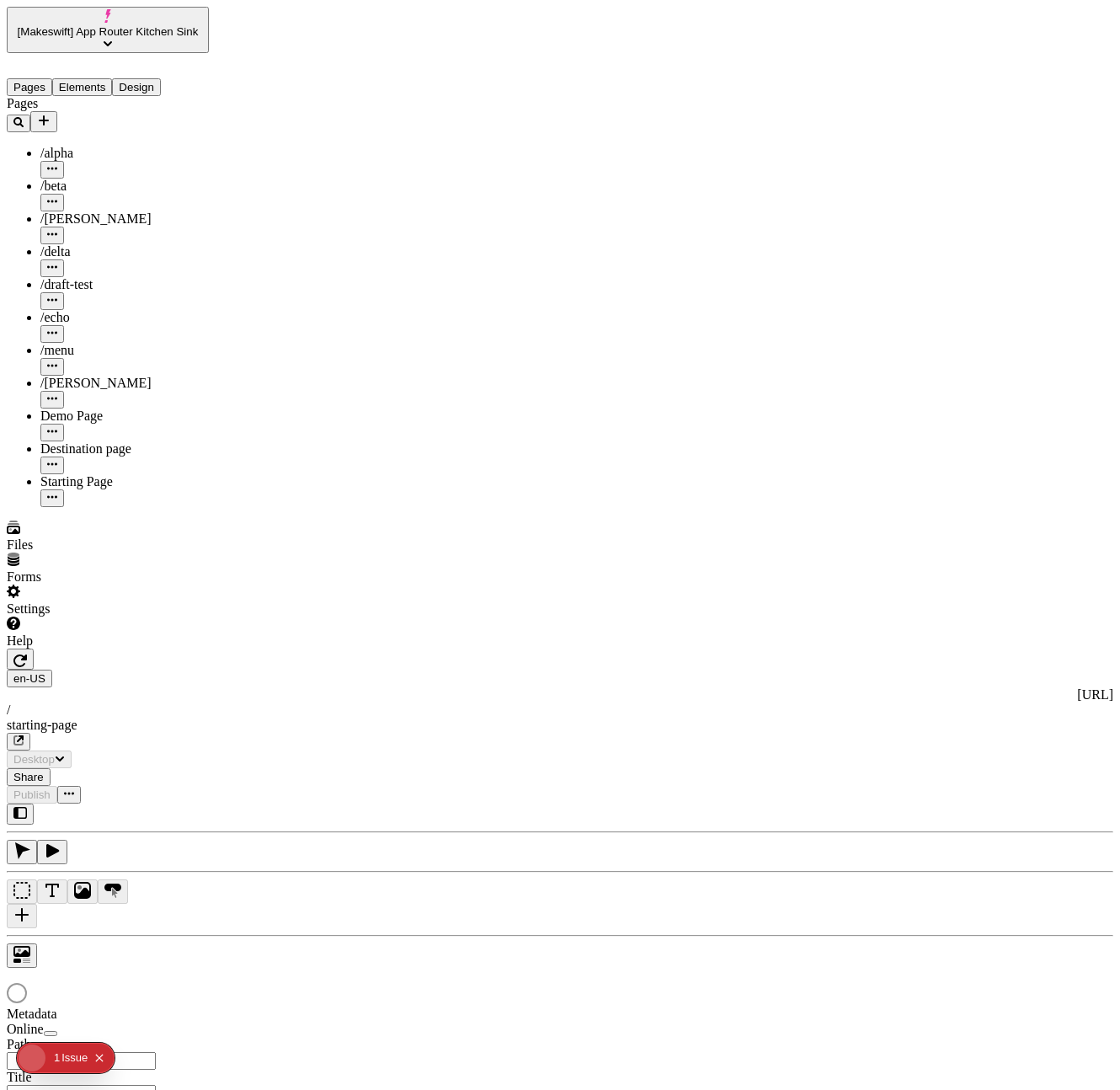
type input "/starting-page"
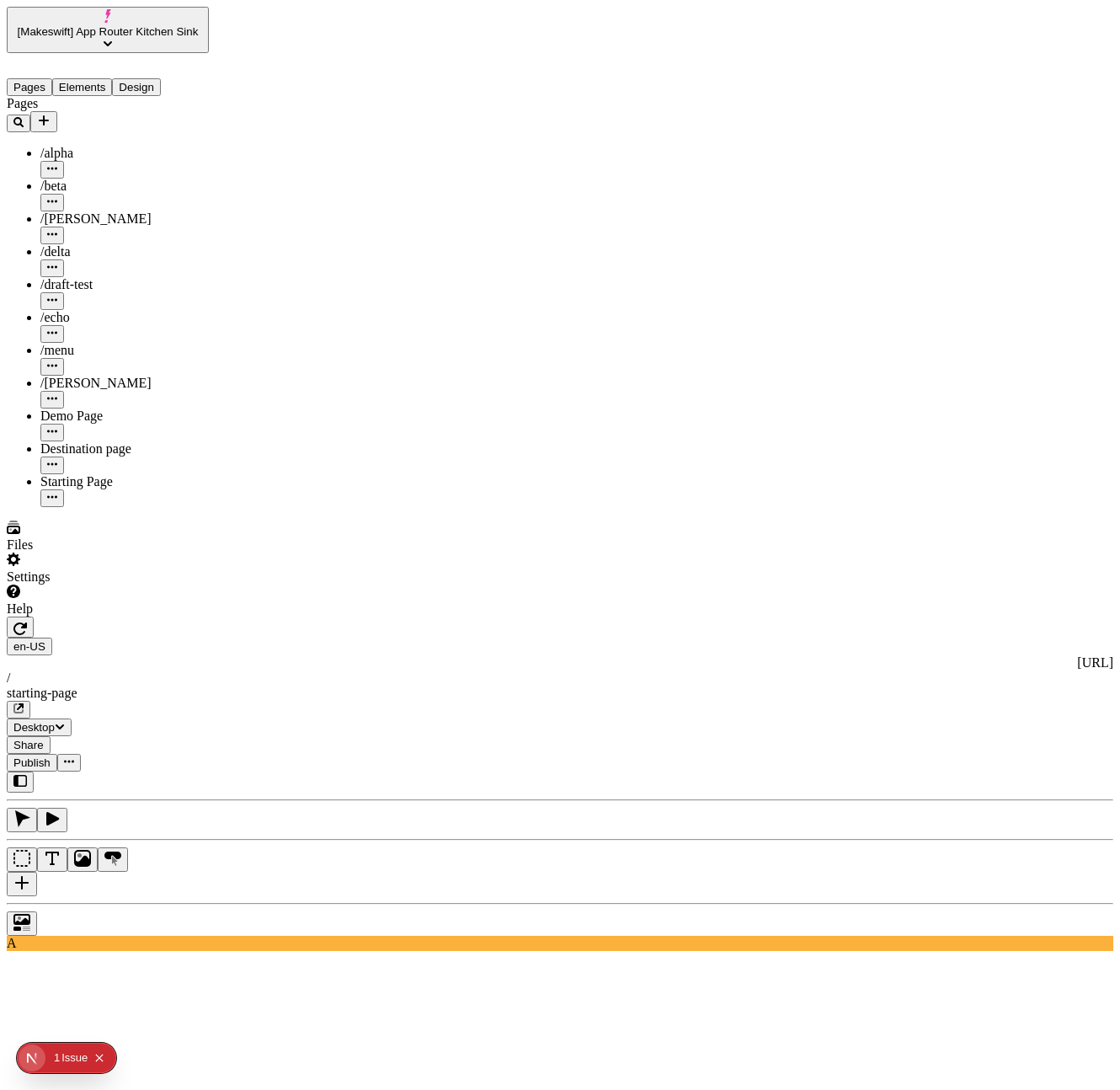
click at [121, 441] on div "Destination page" at bounding box center [124, 448] width 169 height 15
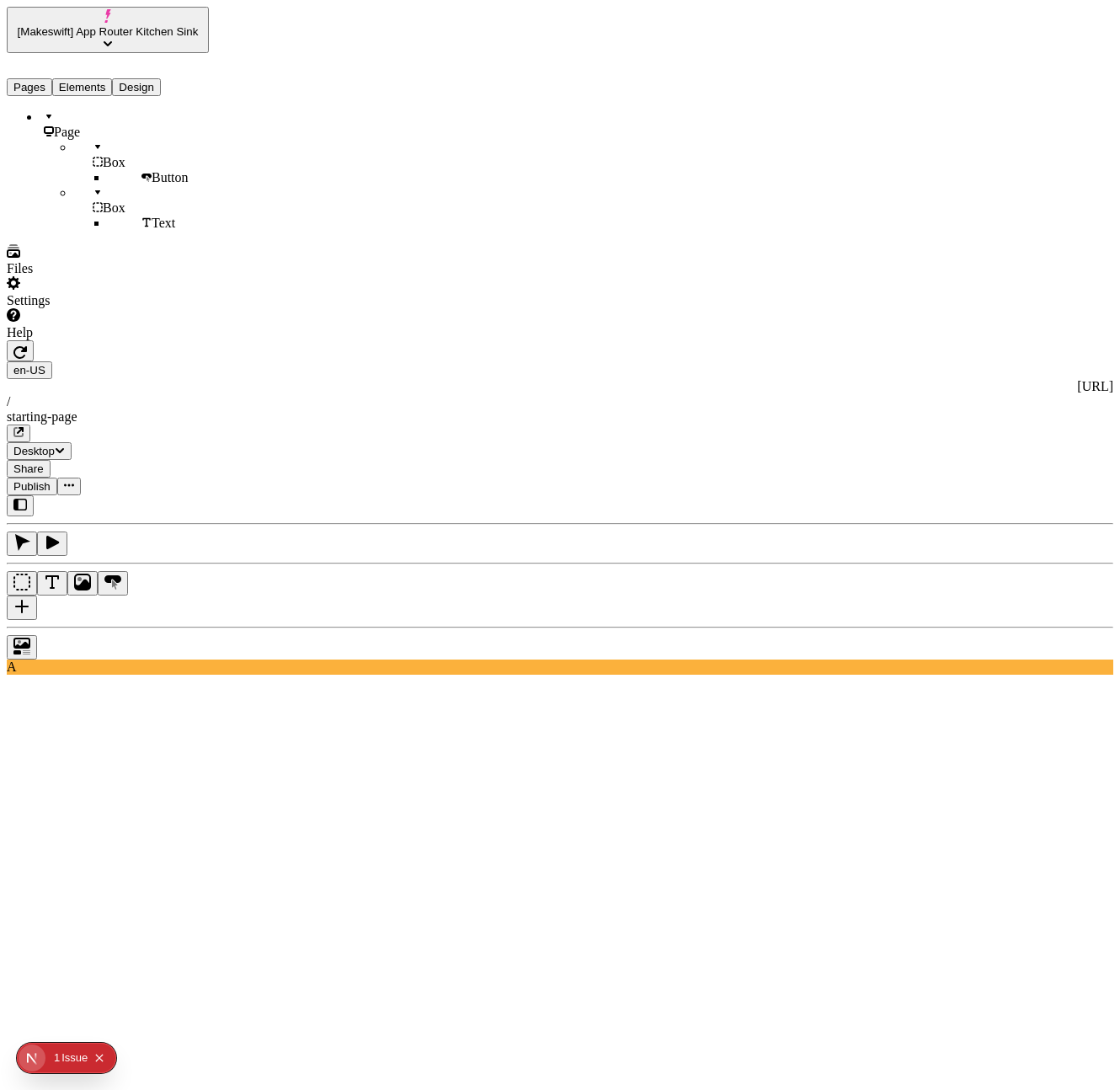
click at [86, 79] on button "Elements" at bounding box center [82, 87] width 60 height 17
click at [60, 534] on icon "button" at bounding box center [52, 542] width 17 height 17
click at [32, 79] on button "Pages" at bounding box center [30, 87] width 45 height 17
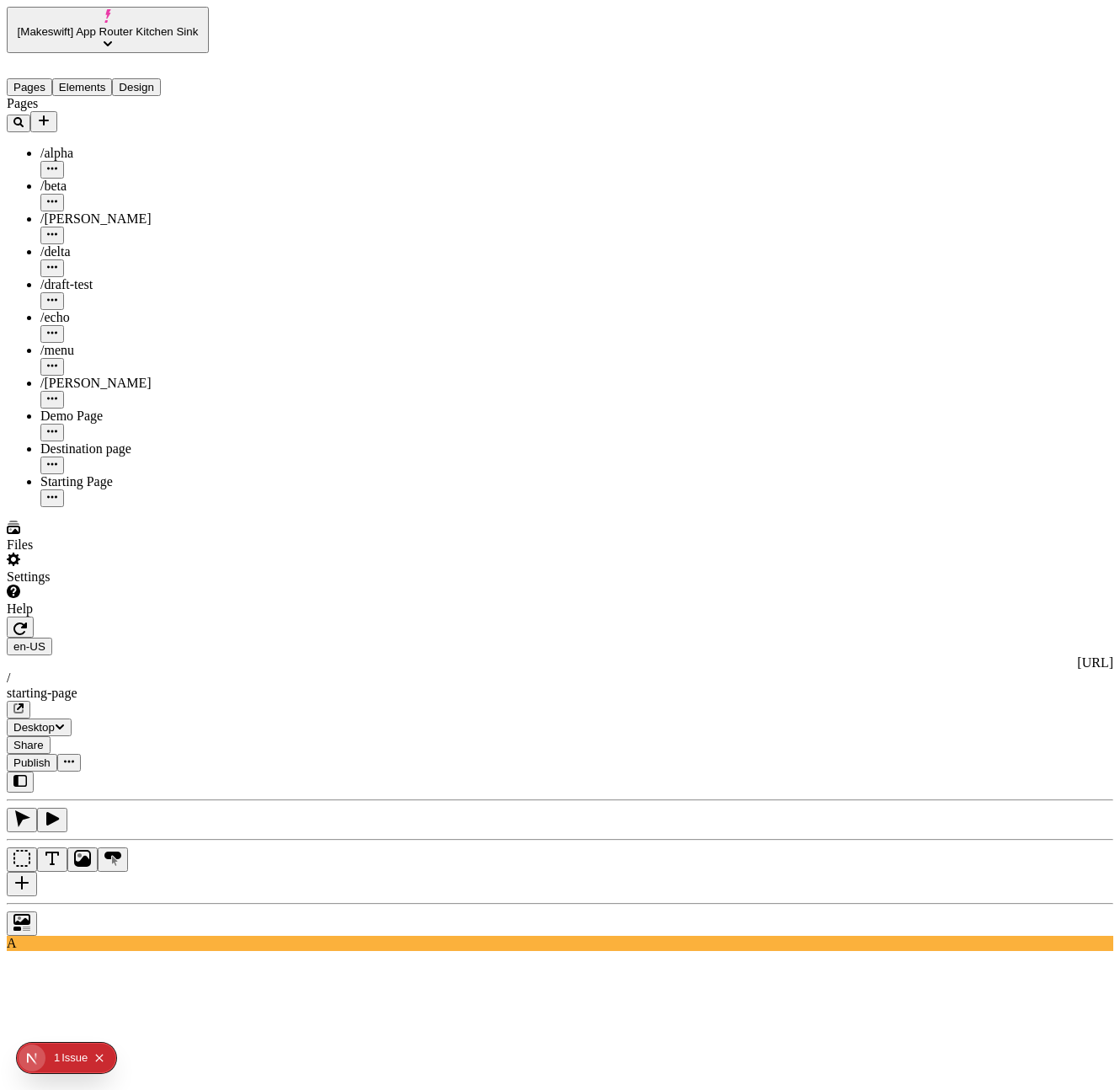
click at [60, 850] on icon "Text" at bounding box center [52, 858] width 17 height 17
click at [223, 903] on div at bounding box center [560, 920] width 1107 height 33
click at [93, 79] on button "Elements" at bounding box center [82, 87] width 60 height 17
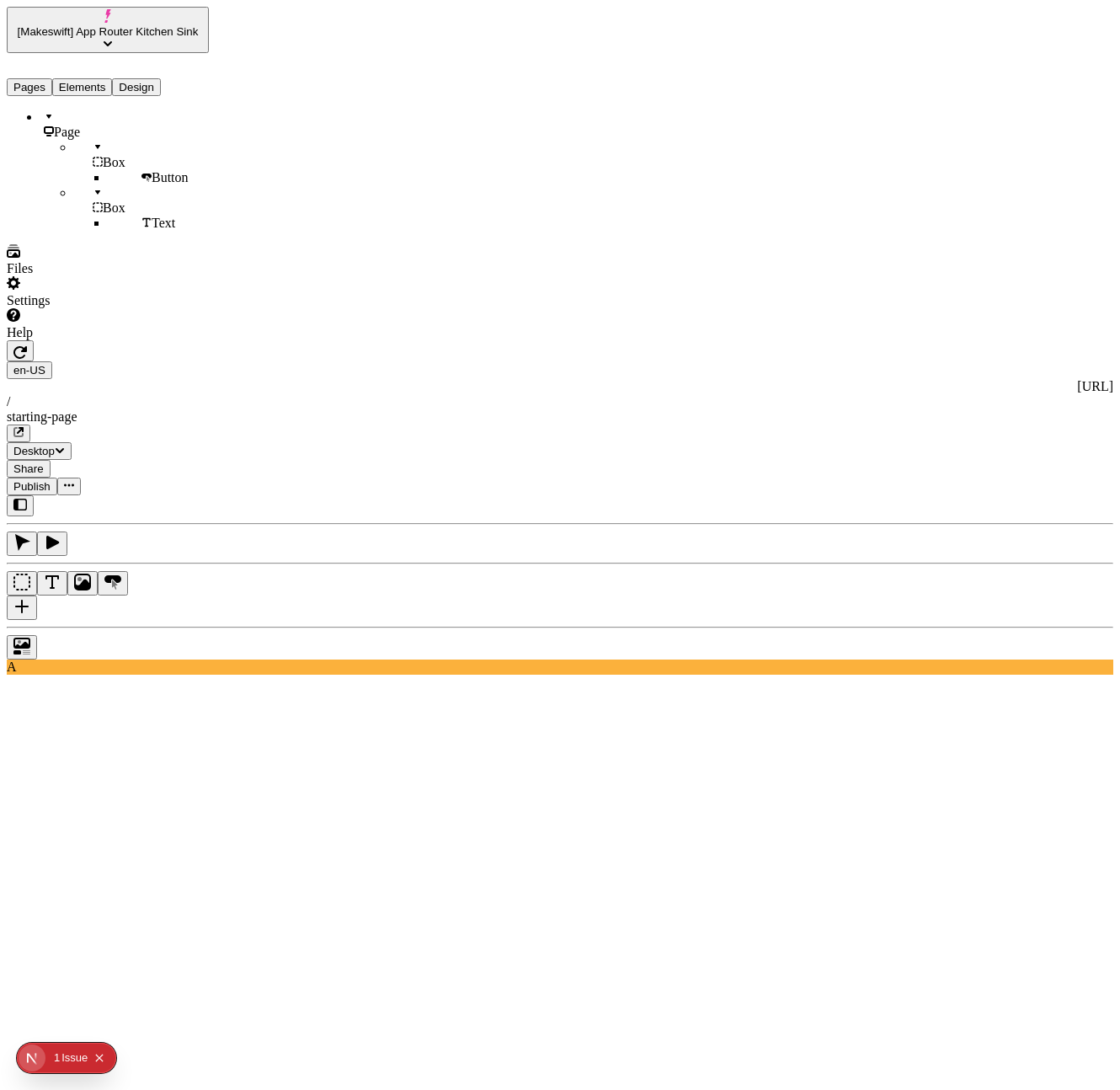
click at [27, 345] on icon "button" at bounding box center [19, 351] width 13 height 13
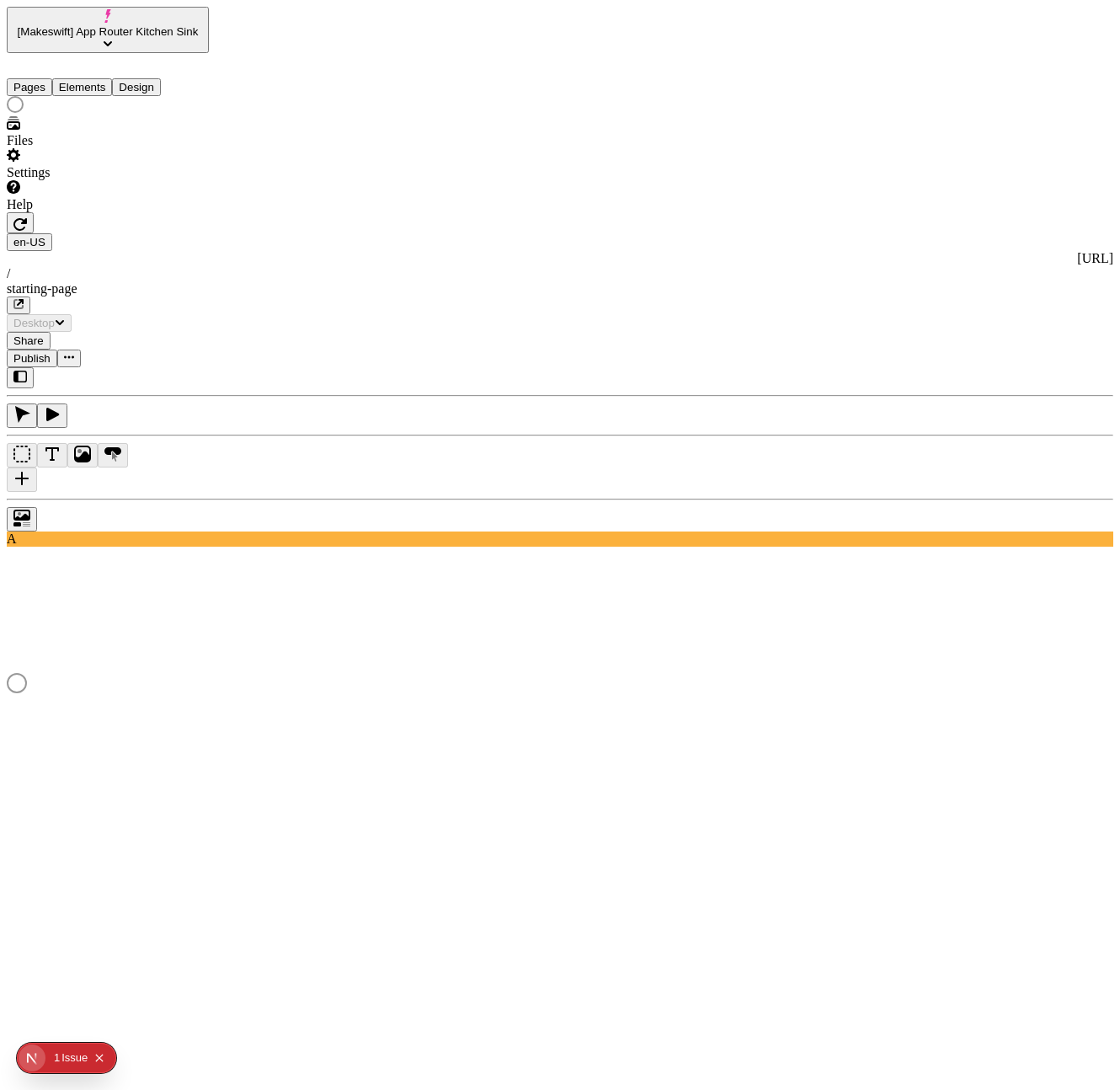
click at [36, 79] on button "Pages" at bounding box center [30, 87] width 45 height 17
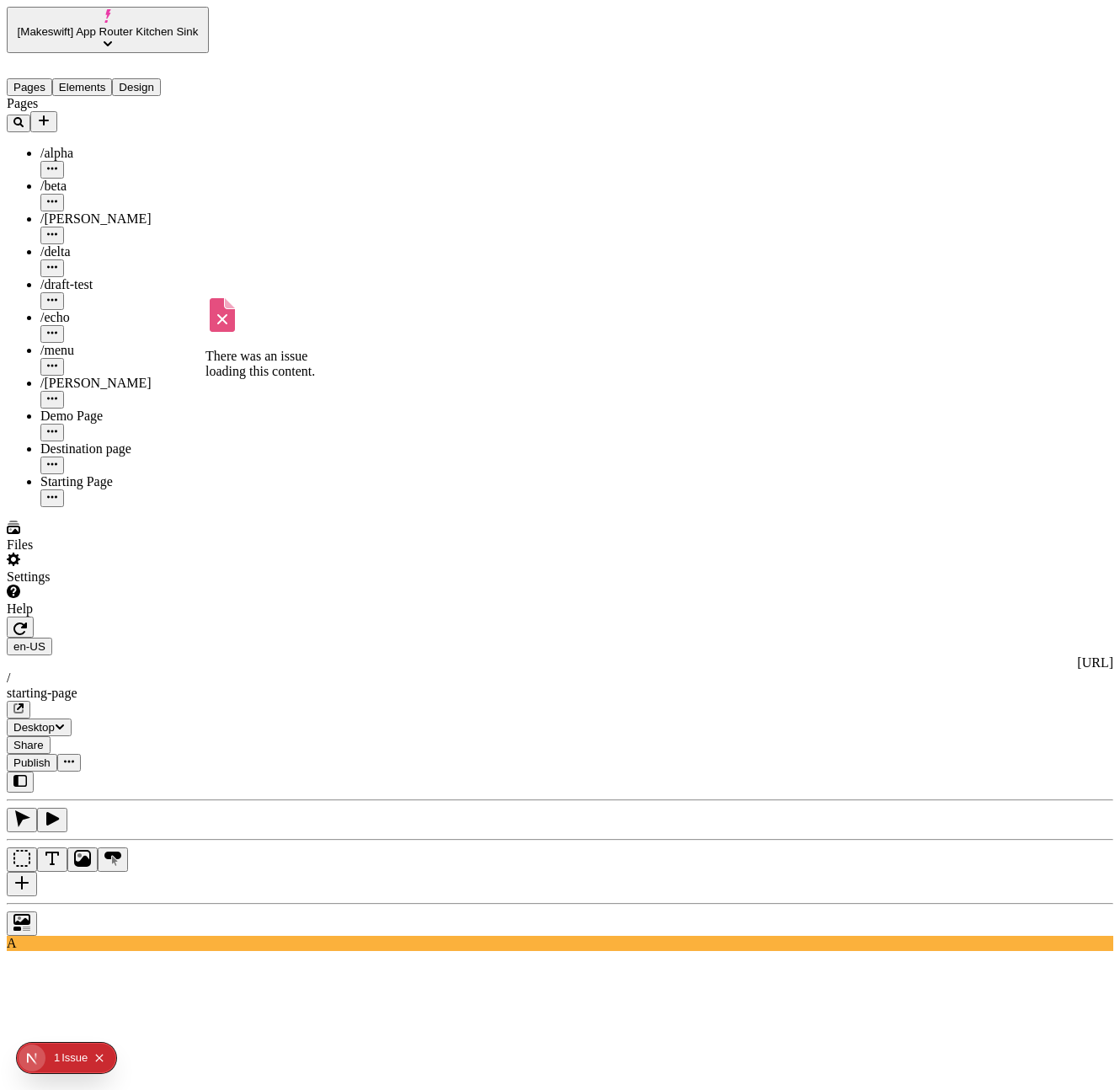
click at [92, 441] on div "Destination page" at bounding box center [124, 458] width 169 height 33
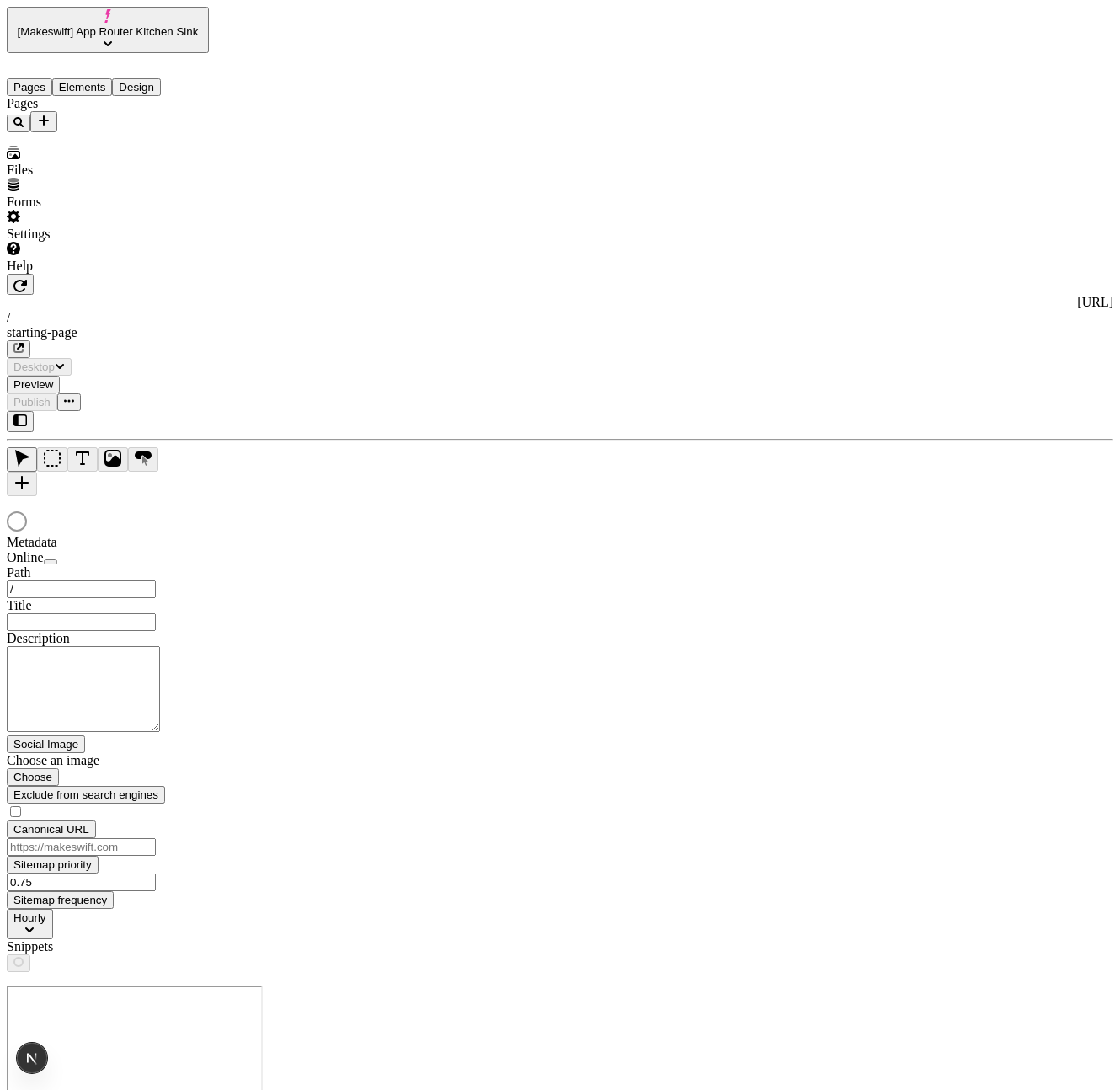
type input "/starting-page"
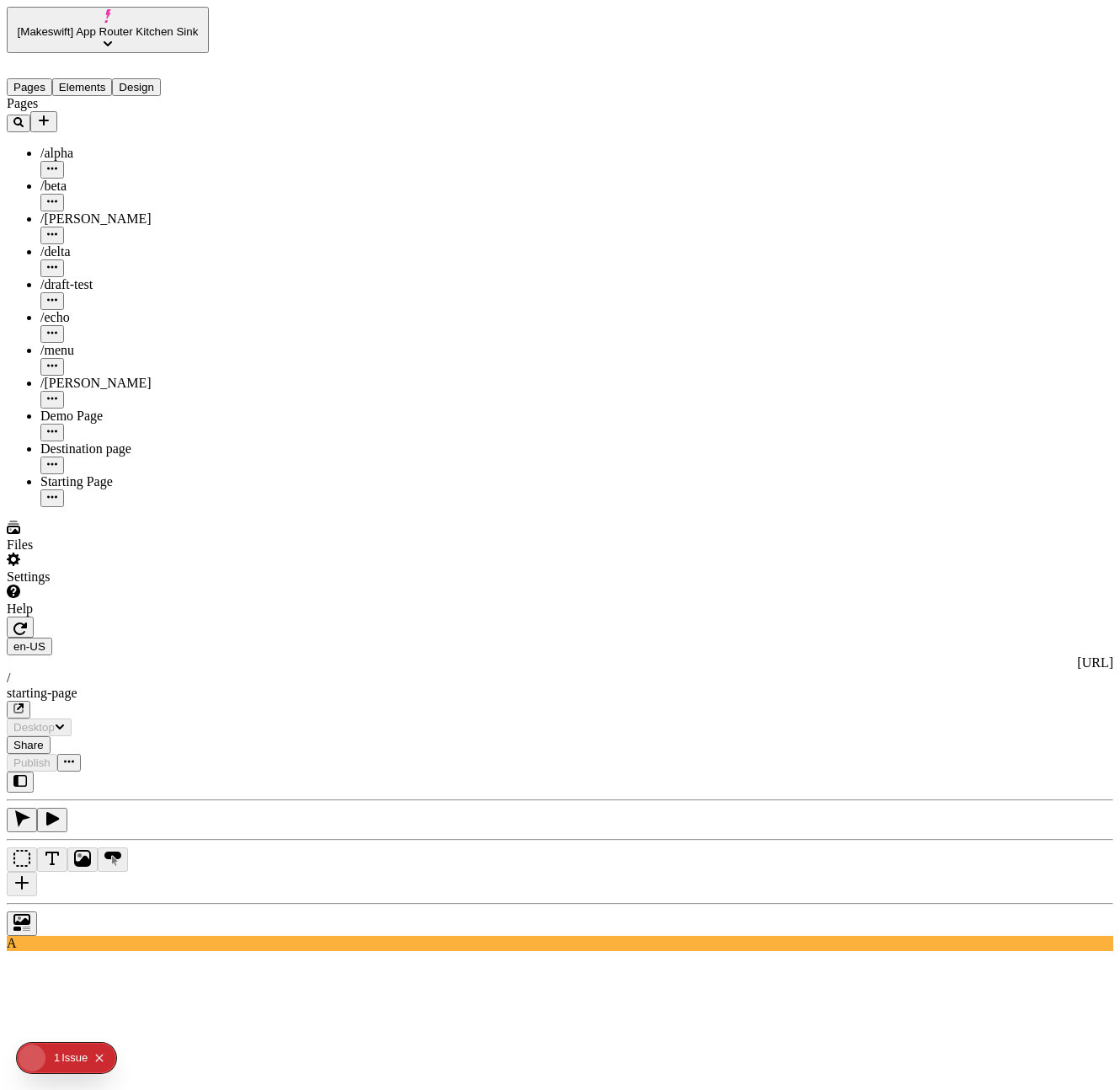
type input "/starting-page"
click at [51, 441] on div "Destination page" at bounding box center [124, 458] width 169 height 33
click at [100, 79] on button "Elements" at bounding box center [82, 87] width 60 height 17
click at [24, 79] on button "Pages" at bounding box center [30, 87] width 45 height 17
click at [59, 811] on icon "button" at bounding box center [52, 818] width 12 height 13
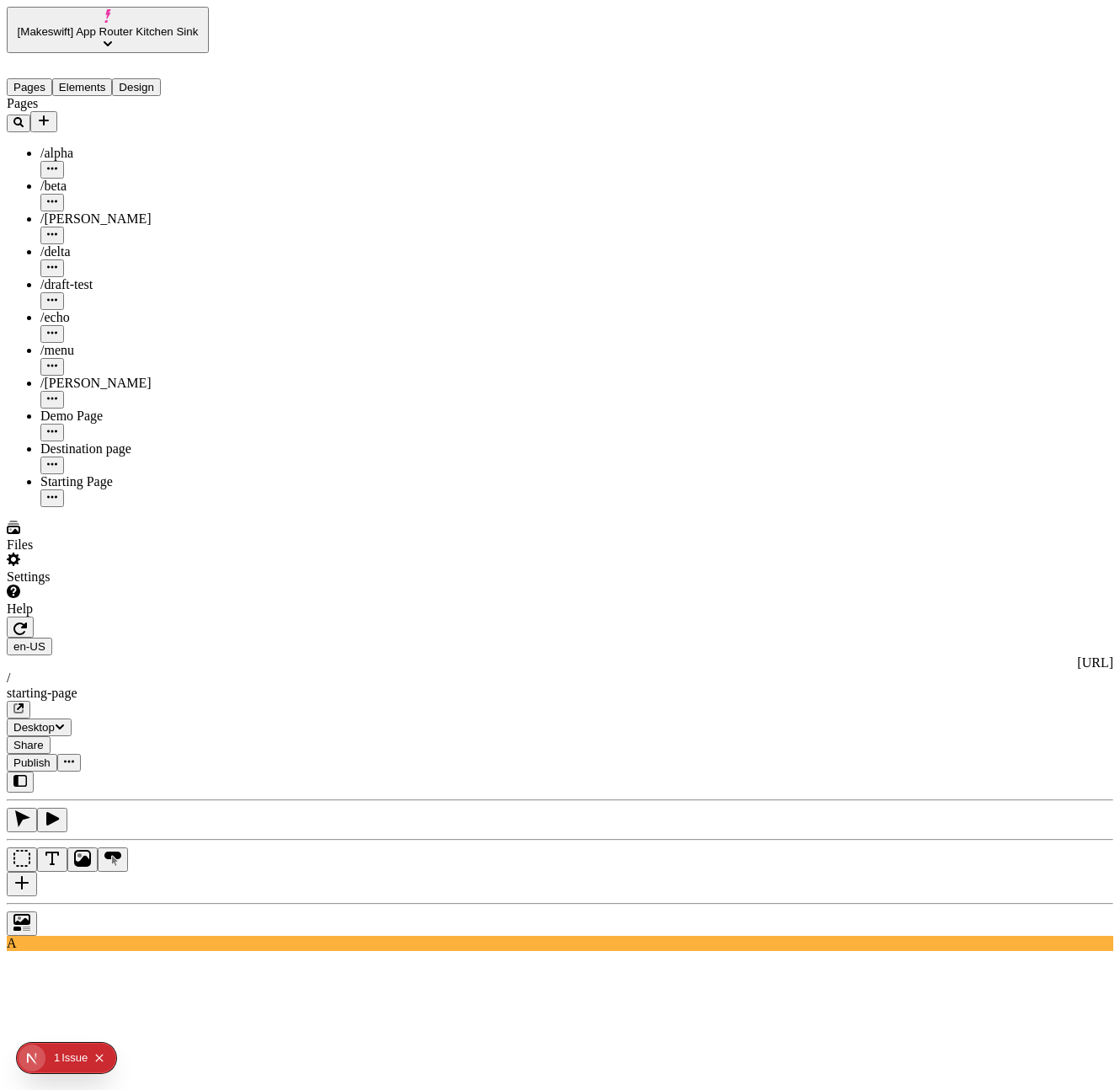
click at [37, 808] on button "button" at bounding box center [22, 820] width 31 height 24
click at [73, 79] on button "Elements" at bounding box center [82, 87] width 60 height 17
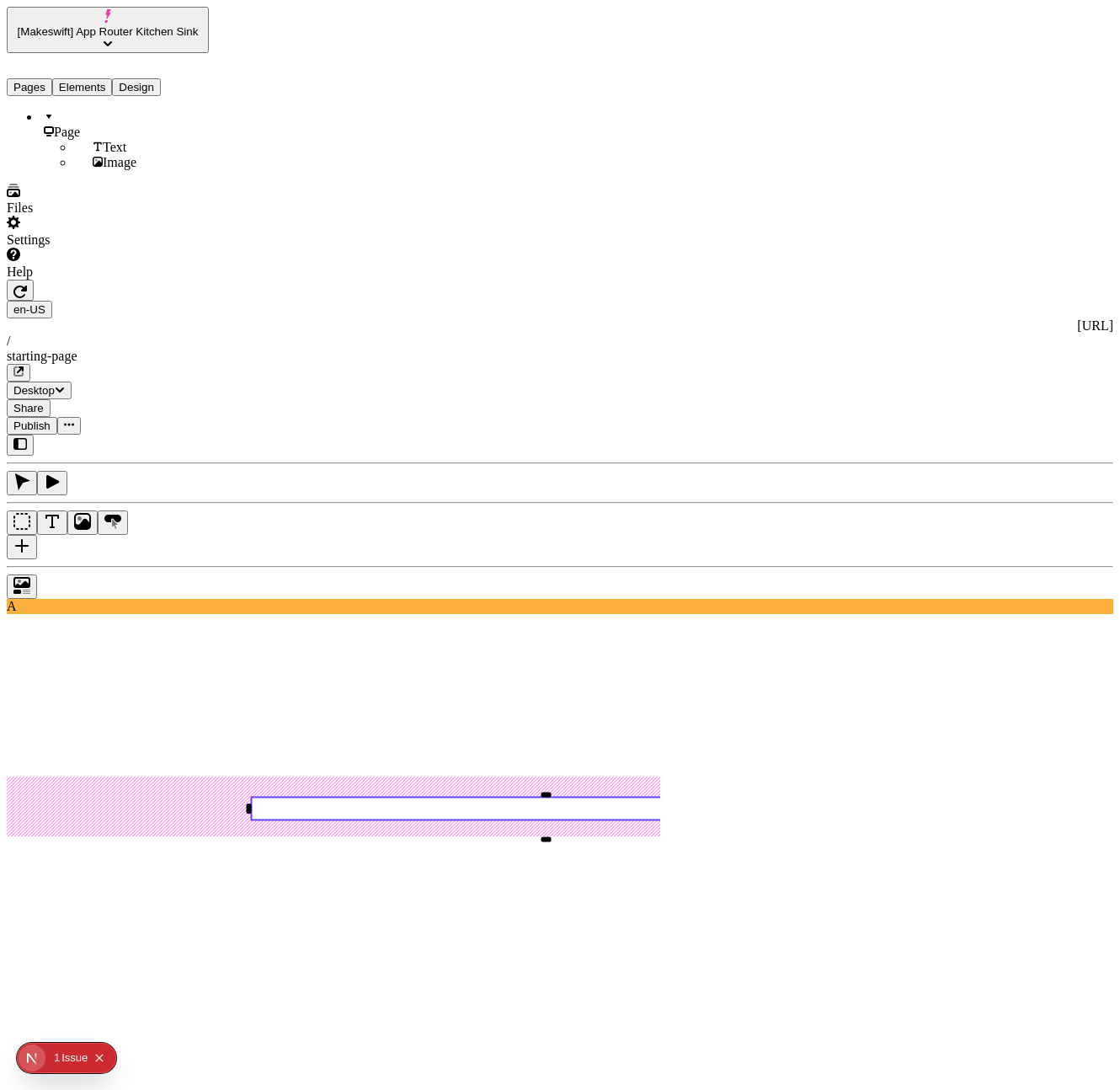
click at [52, 79] on button "Pages" at bounding box center [30, 87] width 45 height 17
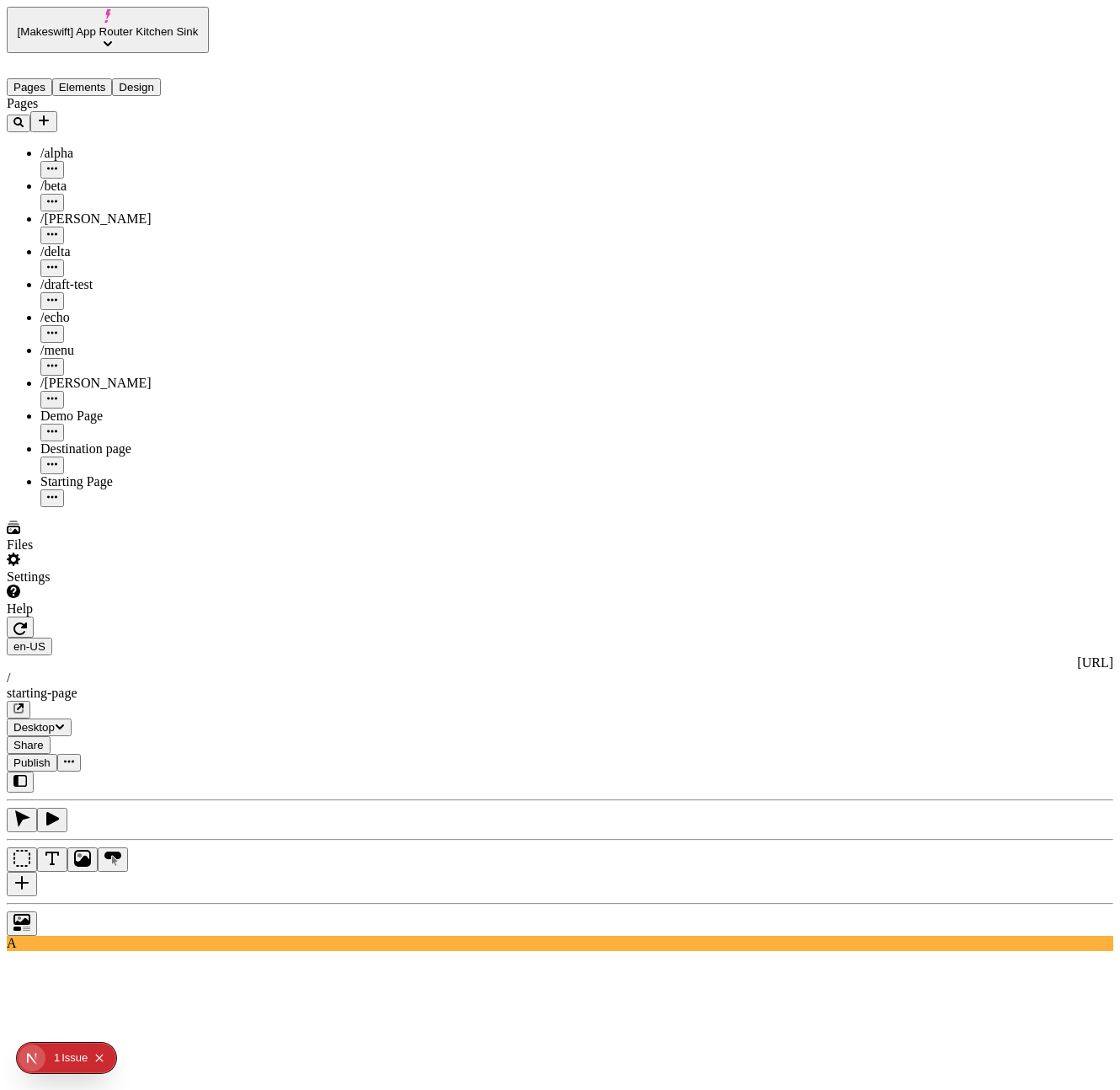
click at [27, 622] on icon "button" at bounding box center [19, 628] width 13 height 12
click at [75, 441] on div "Destination page" at bounding box center [124, 448] width 169 height 15
click at [27, 622] on icon "button" at bounding box center [19, 628] width 13 height 13
click at [103, 441] on div "Destination page" at bounding box center [124, 448] width 169 height 15
drag, startPoint x: 96, startPoint y: 72, endPoint x: 54, endPoint y: 72, distance: 42.0
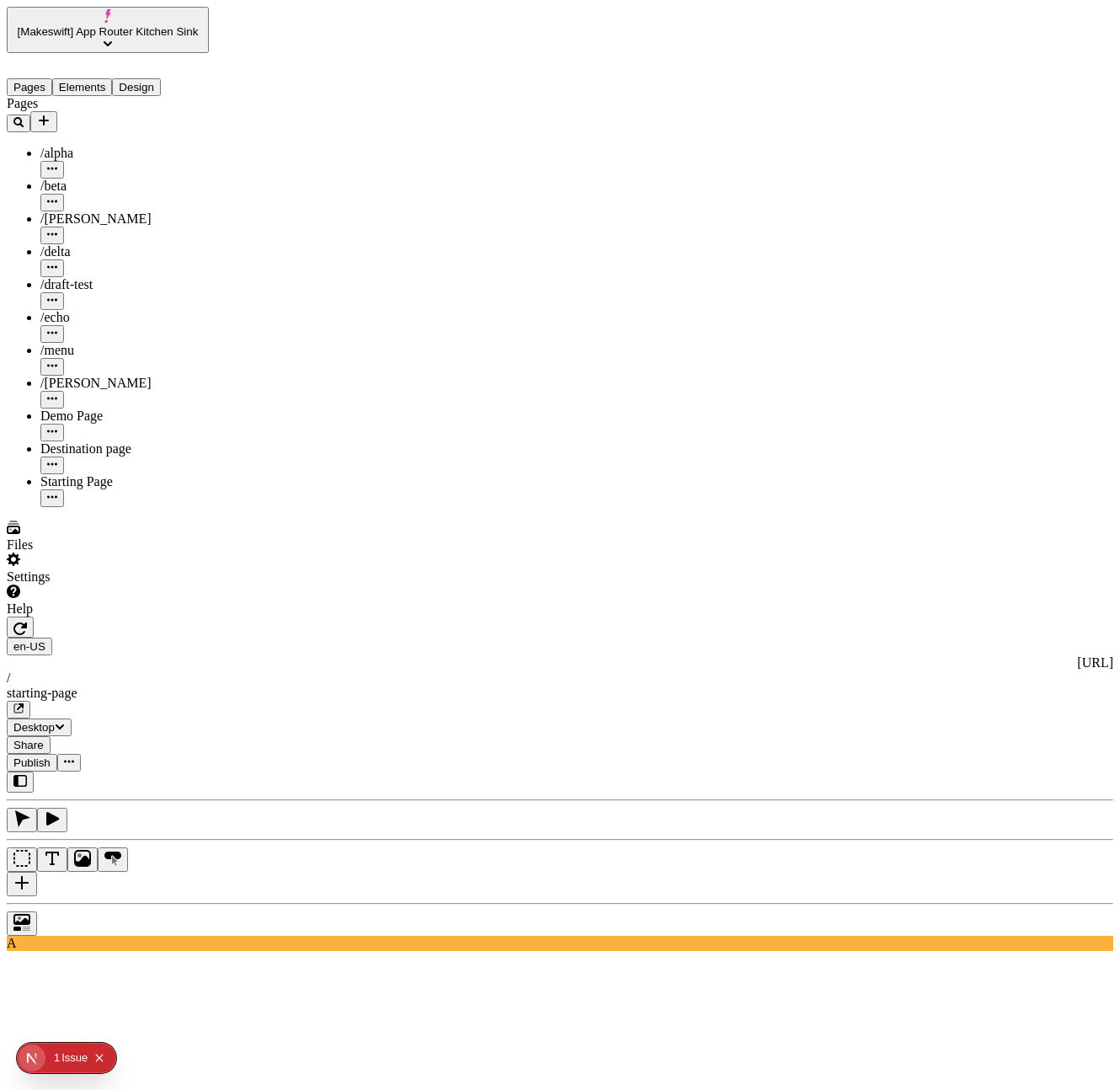
click at [96, 79] on button "Elements" at bounding box center [82, 87] width 60 height 17
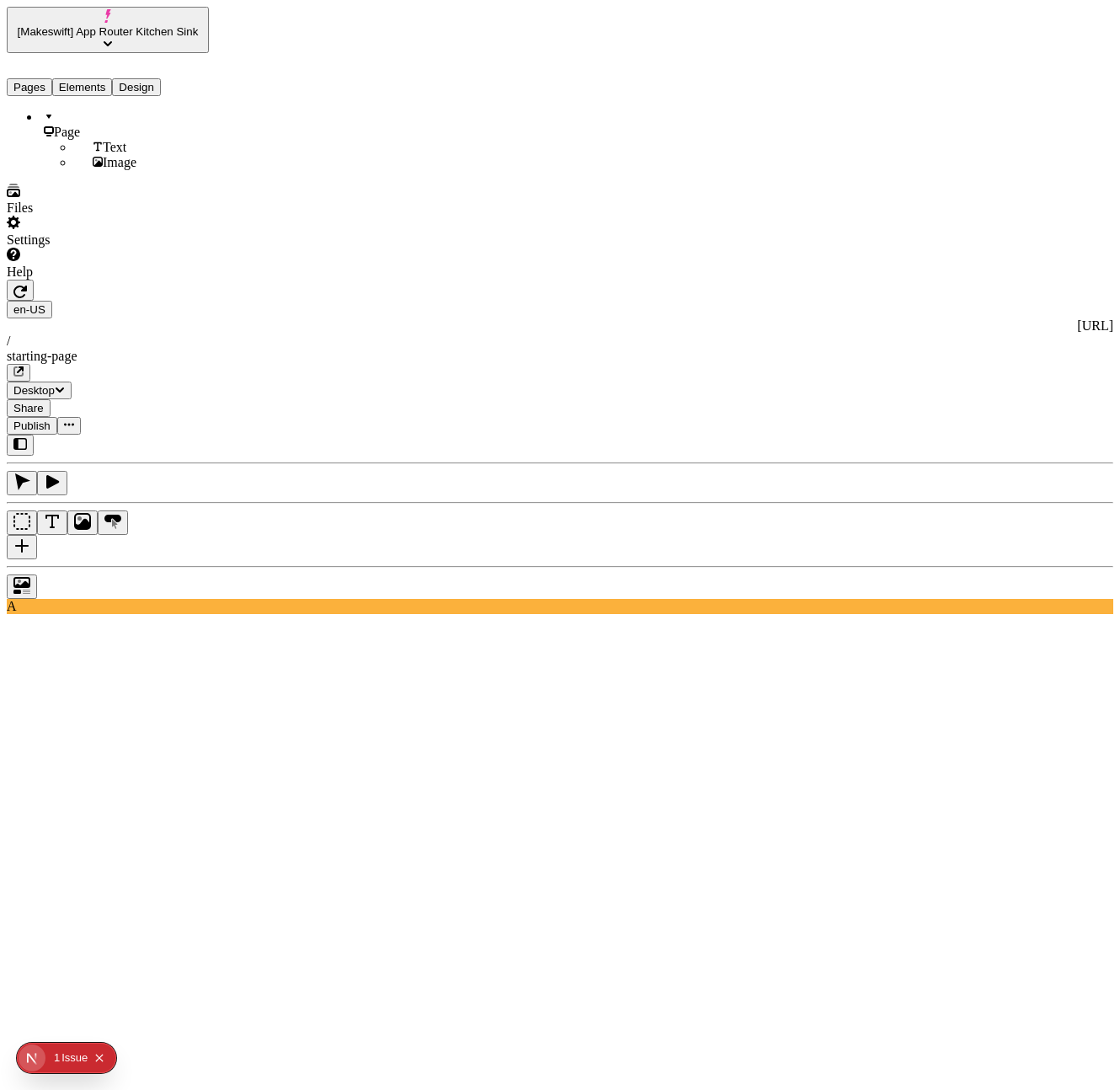
click at [46, 79] on button "Pages" at bounding box center [30, 87] width 45 height 17
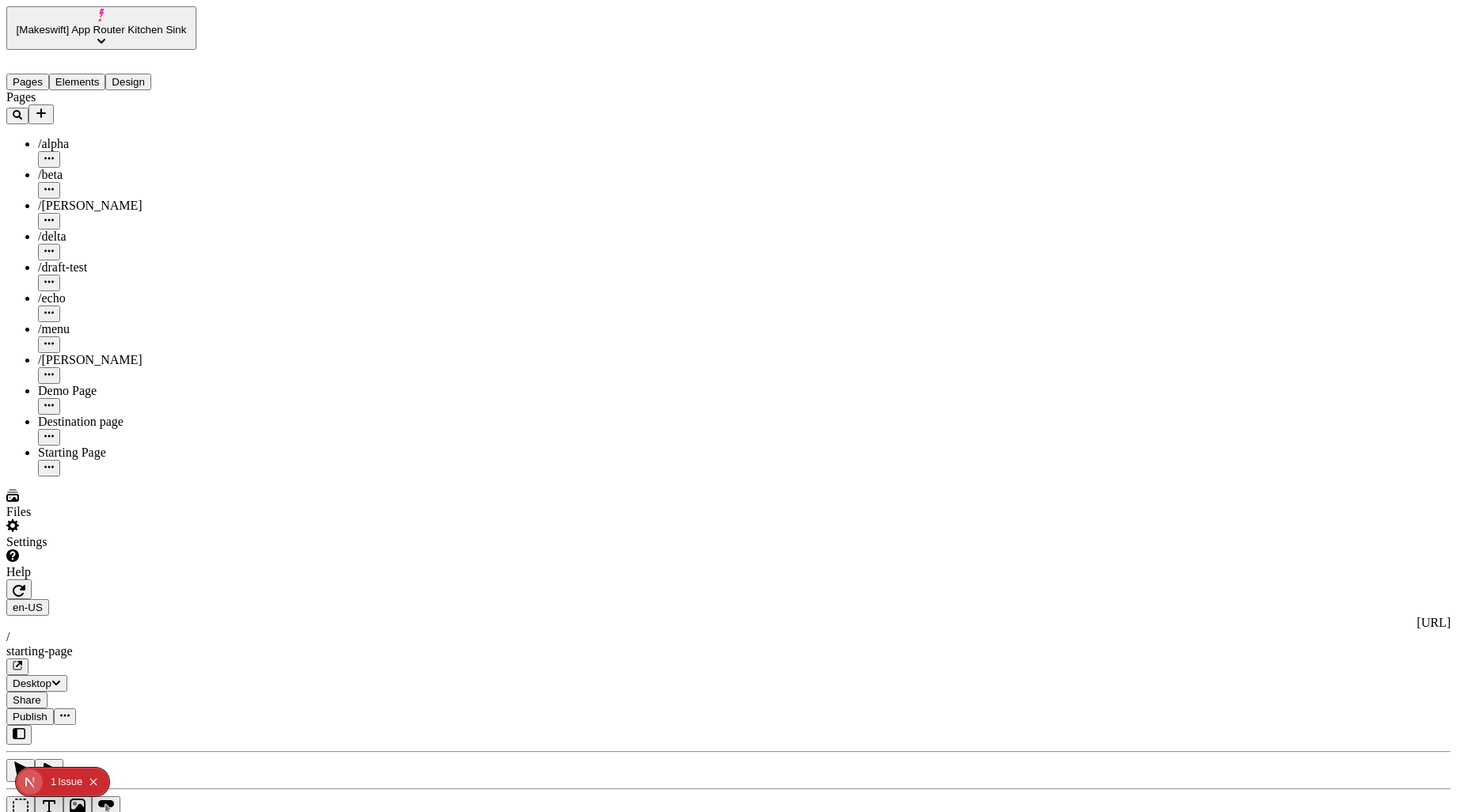
click at [32, 580] on button "button" at bounding box center [19, 590] width 25 height 20
click at [90, 415] on div "Destination page" at bounding box center [117, 421] width 159 height 14
click at [91, 74] on button "Elements" at bounding box center [77, 82] width 57 height 16
click at [49, 74] on button "Pages" at bounding box center [28, 82] width 43 height 16
click at [116, 421] on div "Pages /alpha /beta /[PERSON_NAME] /delta /draft-test /echo /menu /romeo Demo Pa…" at bounding box center [101, 283] width 190 height 386
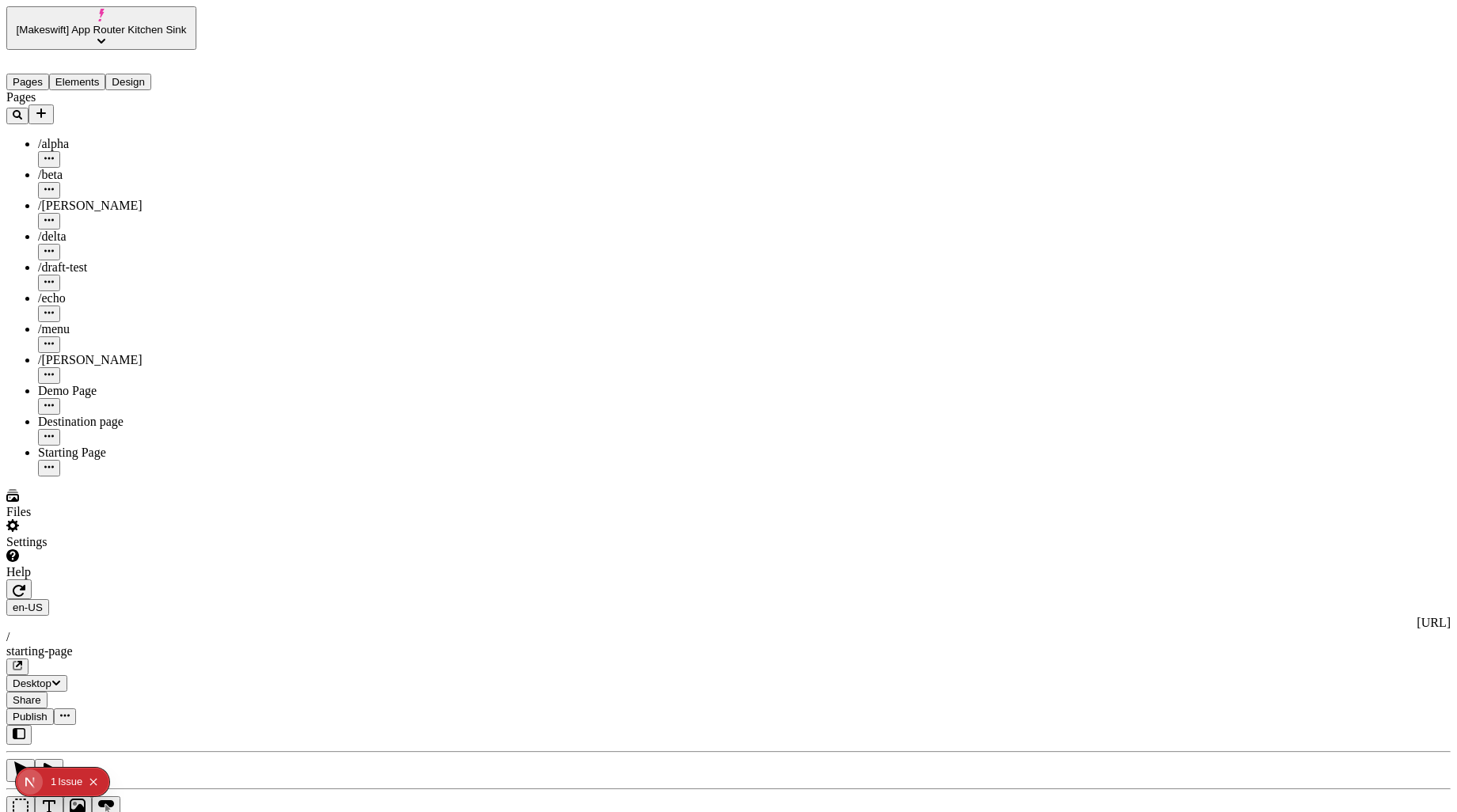
click at [25, 585] on icon "button" at bounding box center [18, 590] width 12 height 11
click at [113, 476] on div "Pages /alpha /beta /[PERSON_NAME] /delta /draft-test /echo /menu /romeo Demo Pa…" at bounding box center [101, 283] width 190 height 386
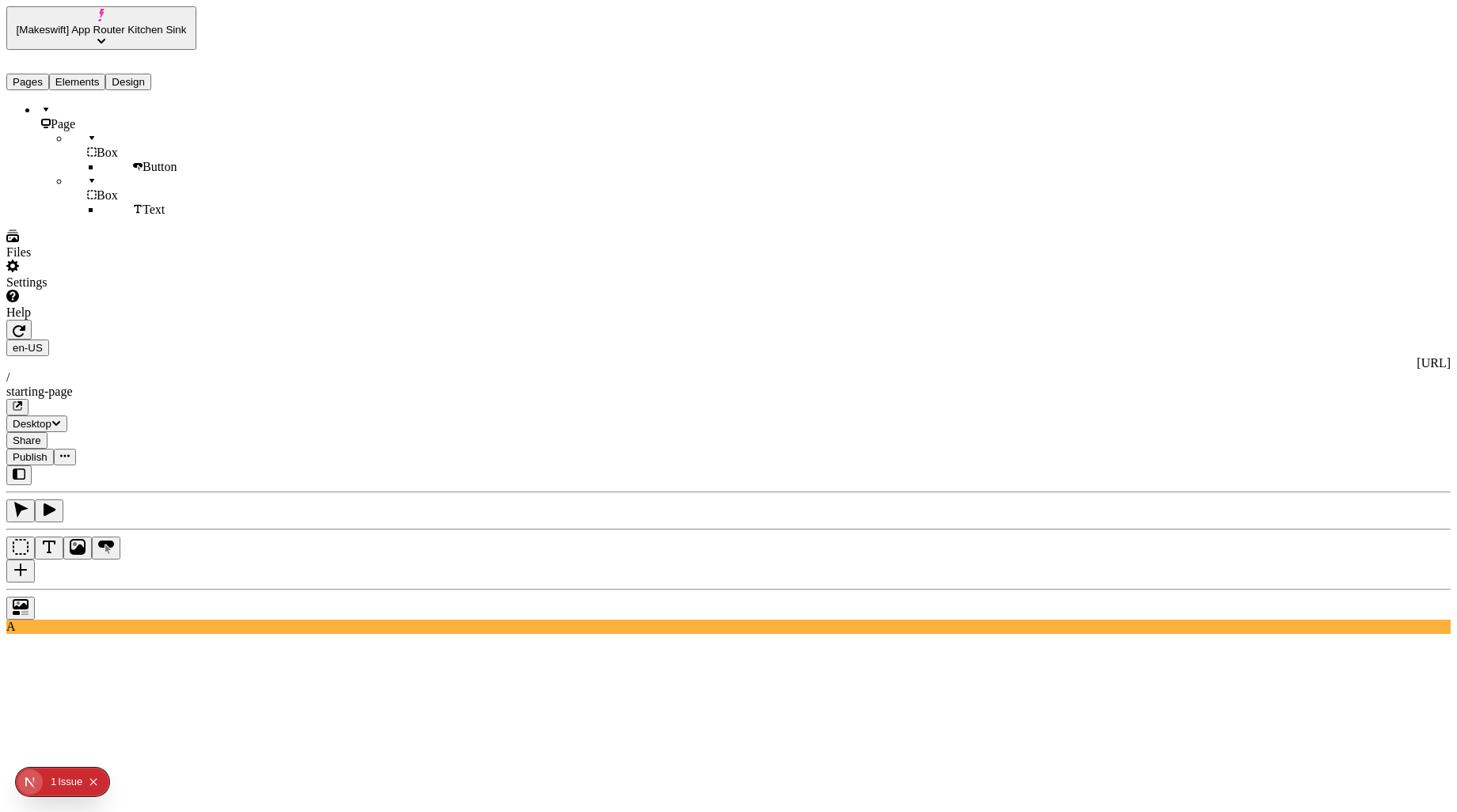
click at [100, 74] on button "Elements" at bounding box center [77, 82] width 57 height 16
click at [36, 74] on button "Pages" at bounding box center [28, 82] width 43 height 16
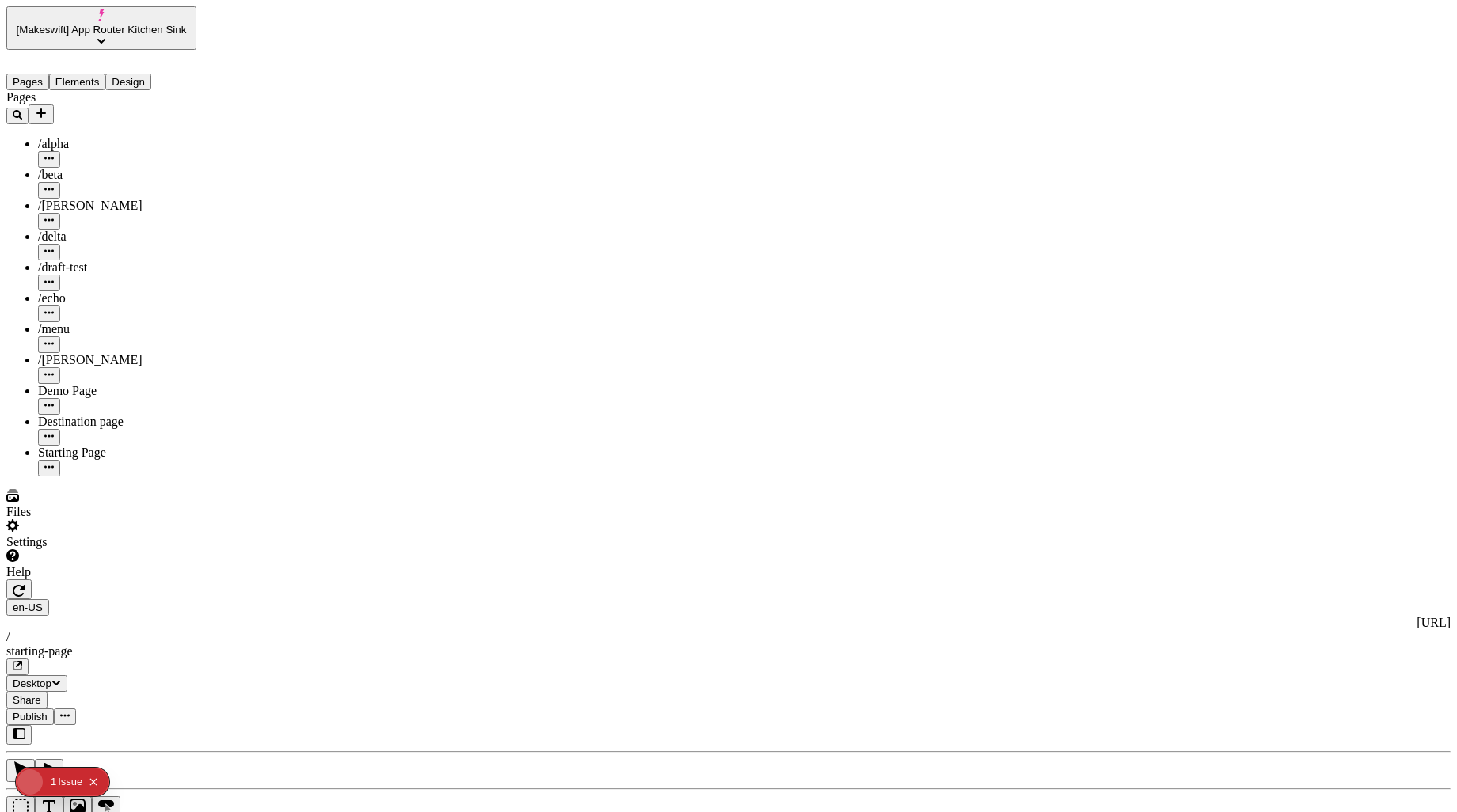
click at [117, 415] on div "Destination page" at bounding box center [117, 421] width 159 height 14
click at [94, 74] on button "Elements" at bounding box center [77, 82] width 57 height 16
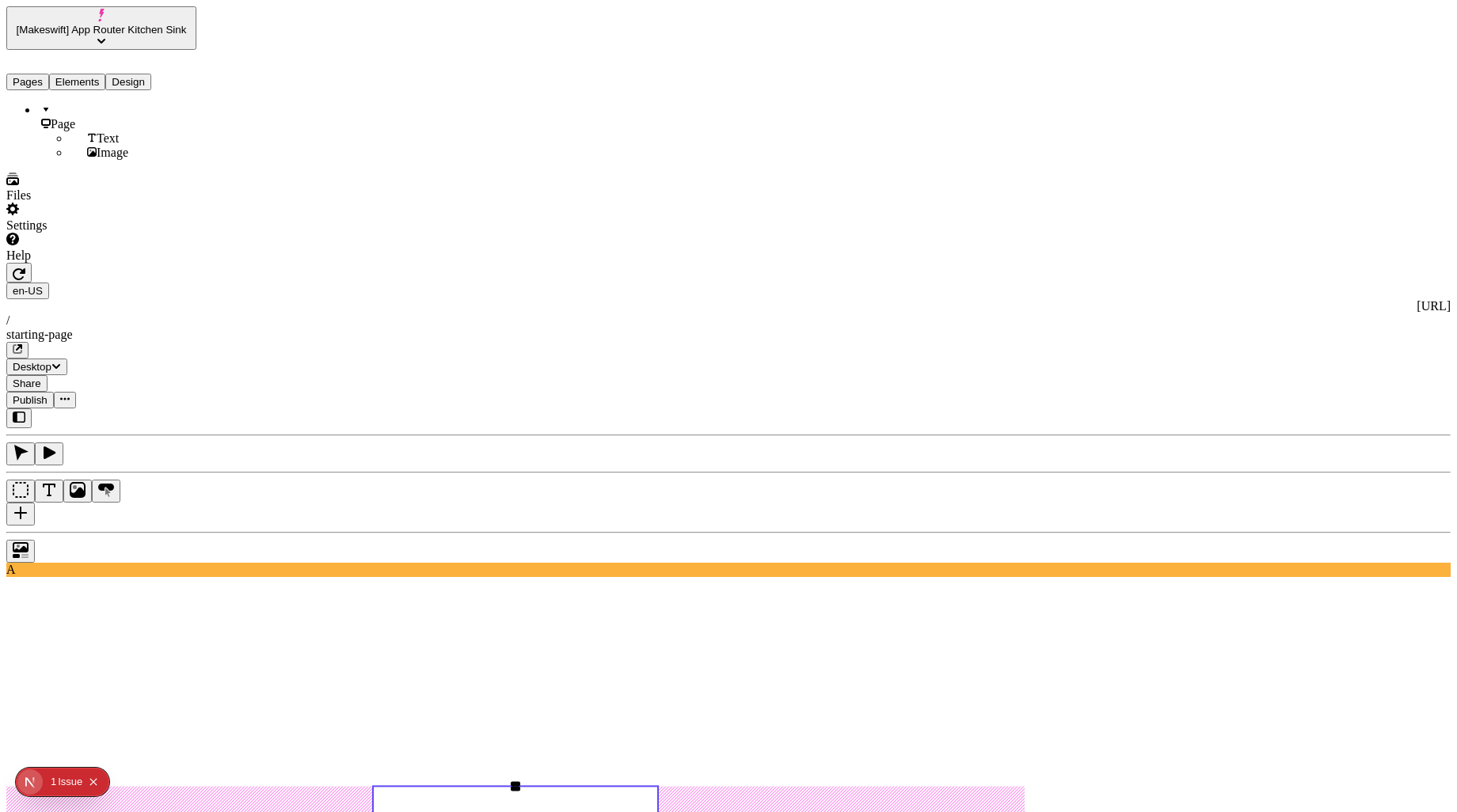
type input "420"
type input "450"
type input "400"
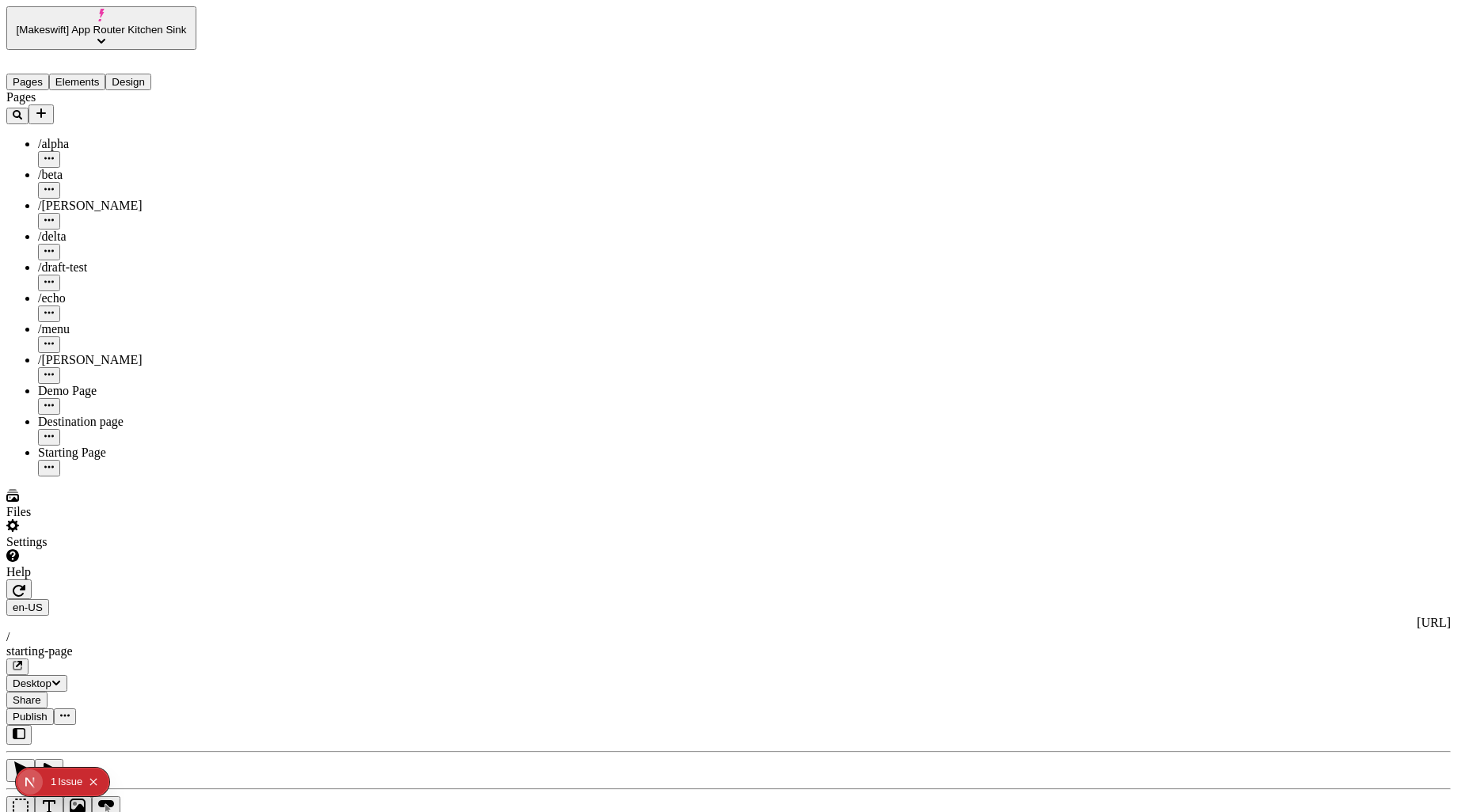
click at [36, 74] on button "Pages" at bounding box center [28, 82] width 43 height 16
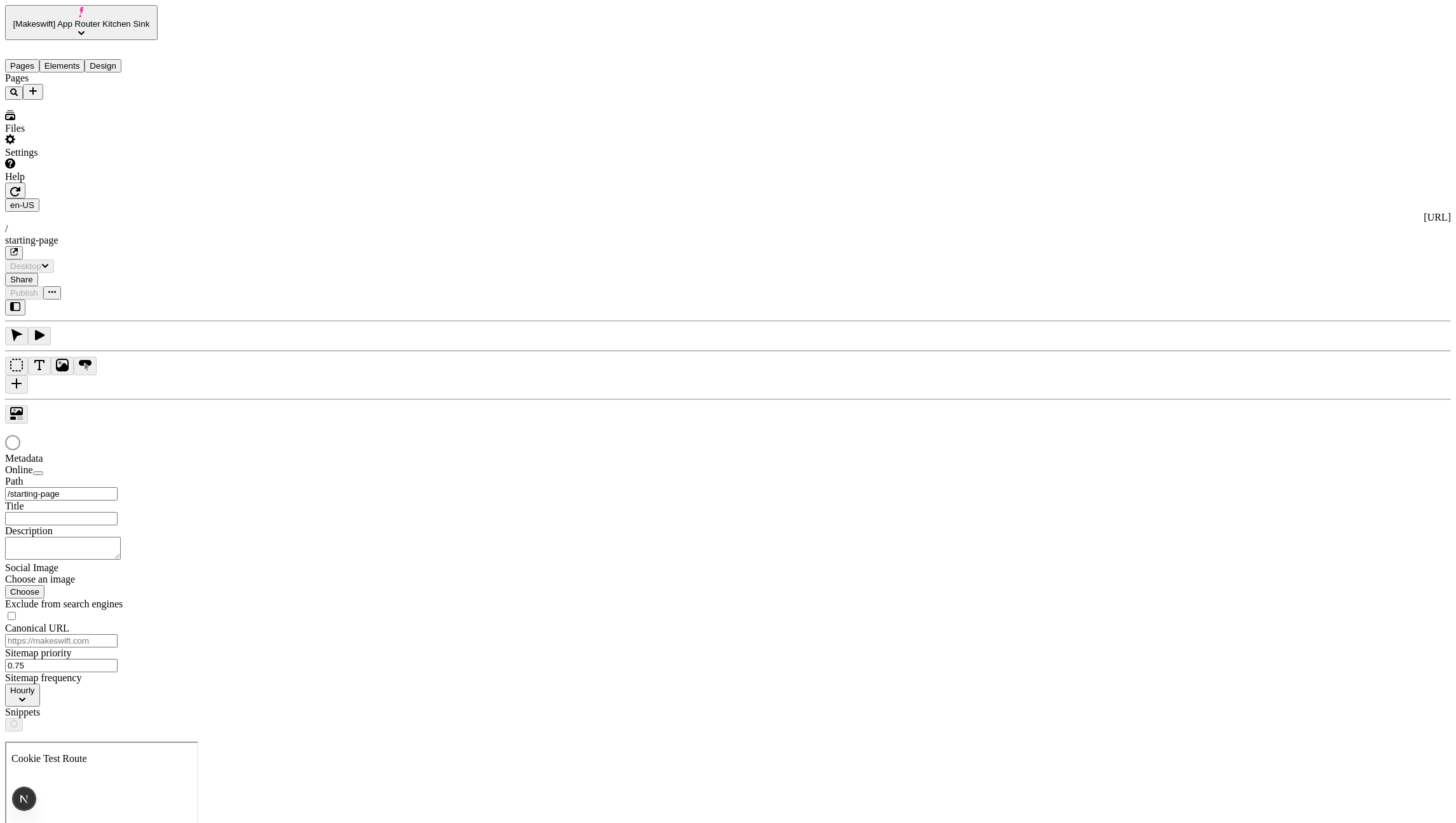
type input "/starting-page"
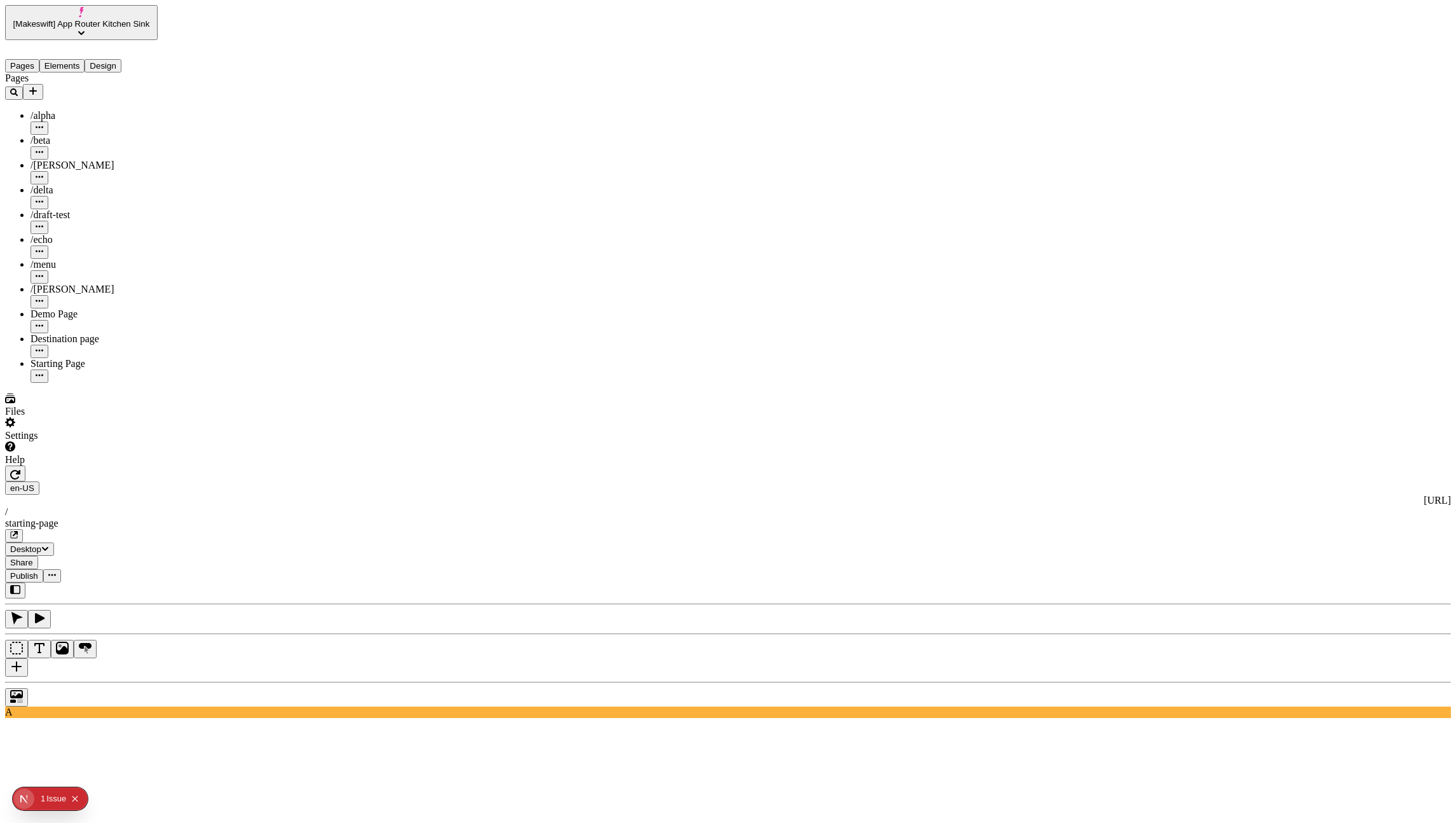
click at [59, 333] on div "Destination page" at bounding box center [94, 338] width 127 height 11
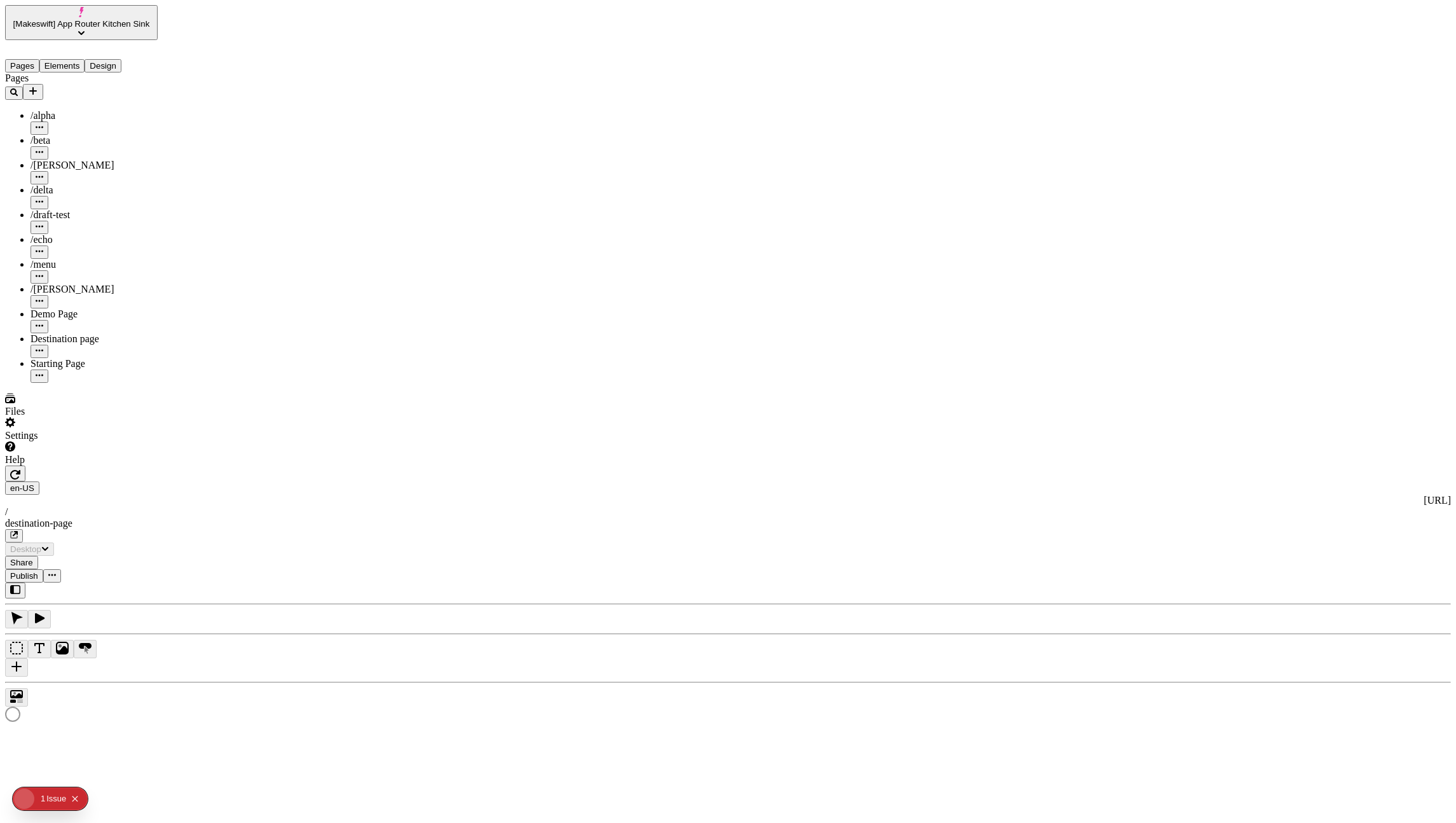
type input "/destination-page"
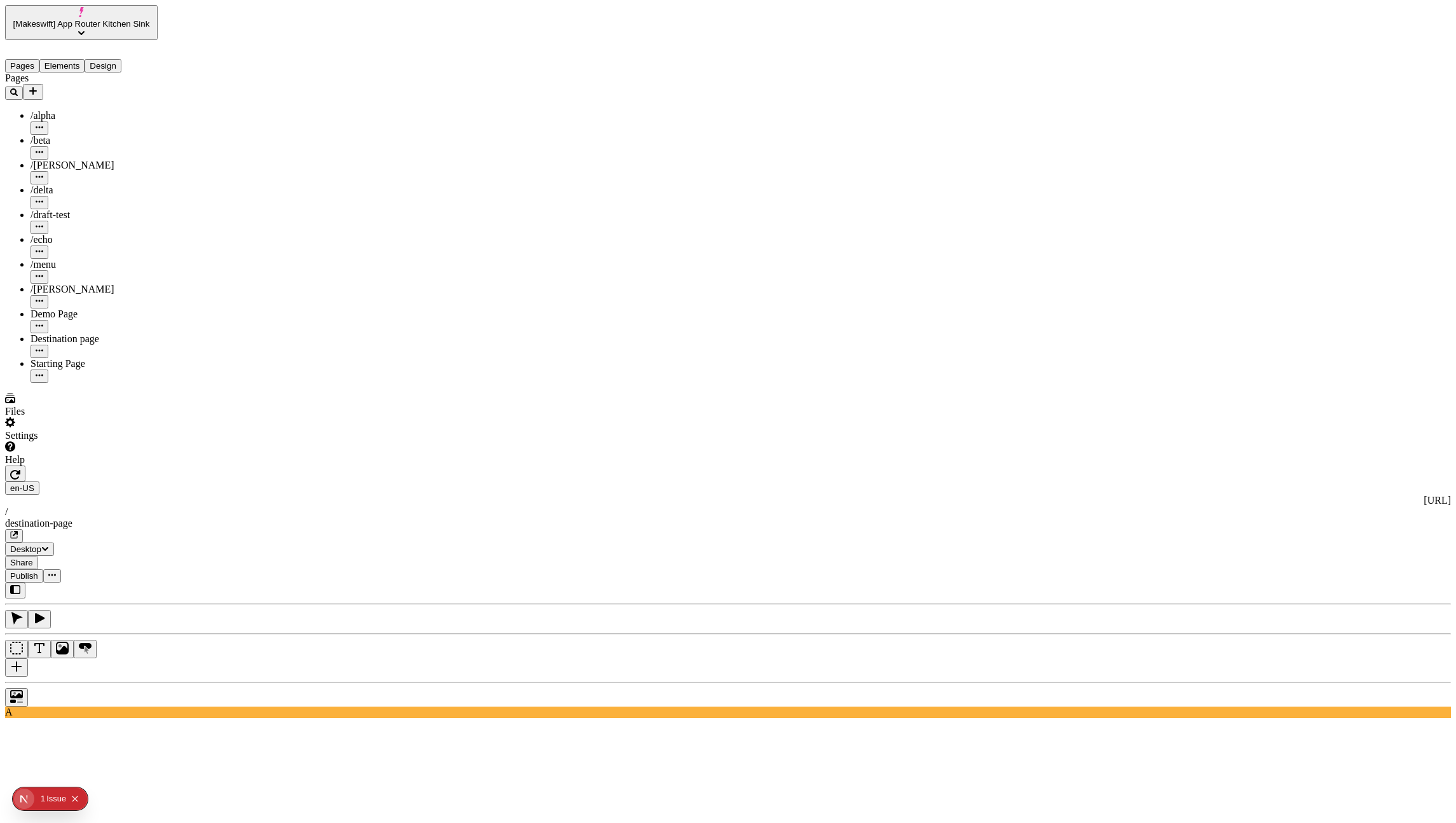
click at [60, 358] on div "Starting Page" at bounding box center [94, 371] width 127 height 25
click at [99, 382] on div "Pages /alpha /beta /[PERSON_NAME] /delta /draft-test /echo /menu /romeo Demo Pa…" at bounding box center [81, 228] width 152 height 310
click at [165, 682] on div at bounding box center [728, 694] width 1445 height 25
click at [75, 333] on div "Destination page" at bounding box center [94, 338] width 127 height 11
